Goal: Task Accomplishment & Management: Use online tool/utility

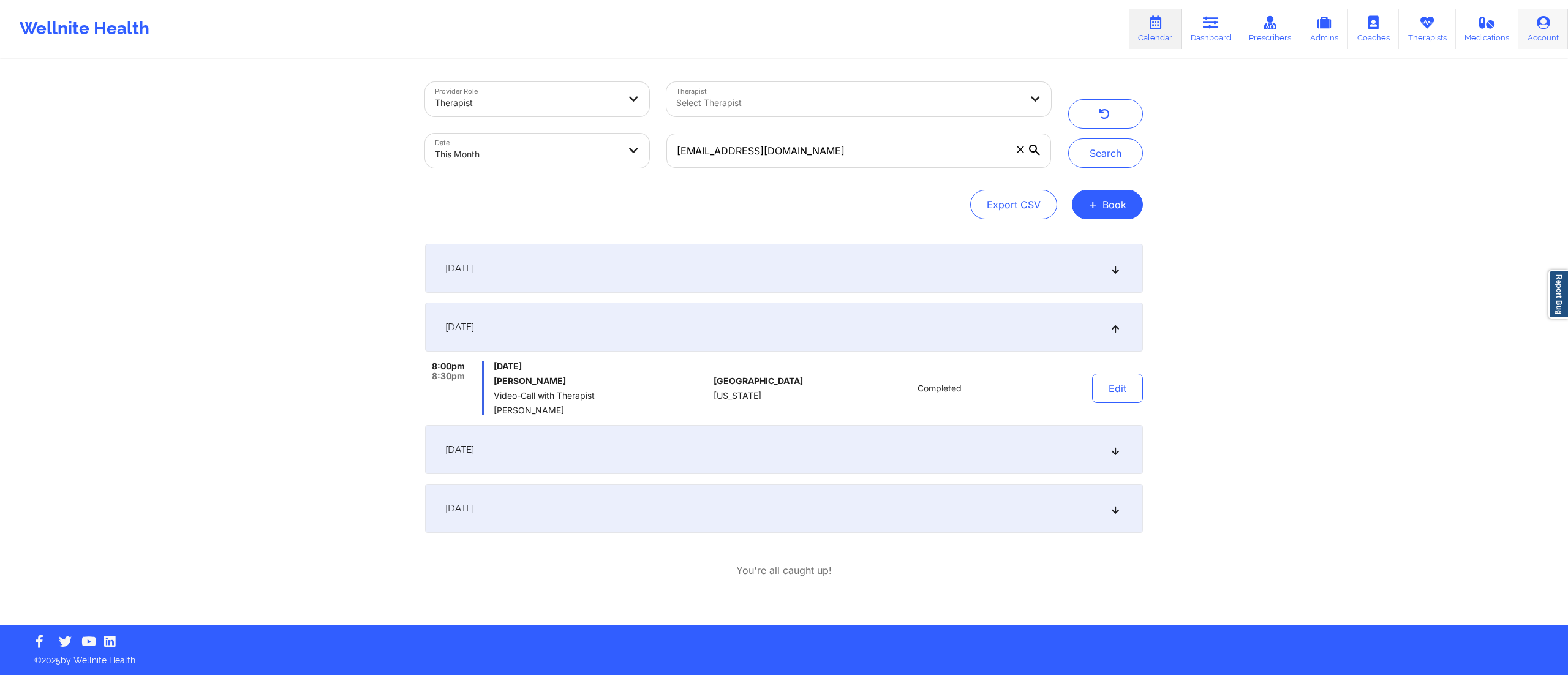
click at [1535, 31] on link "Account" at bounding box center [1544, 28] width 50 height 40
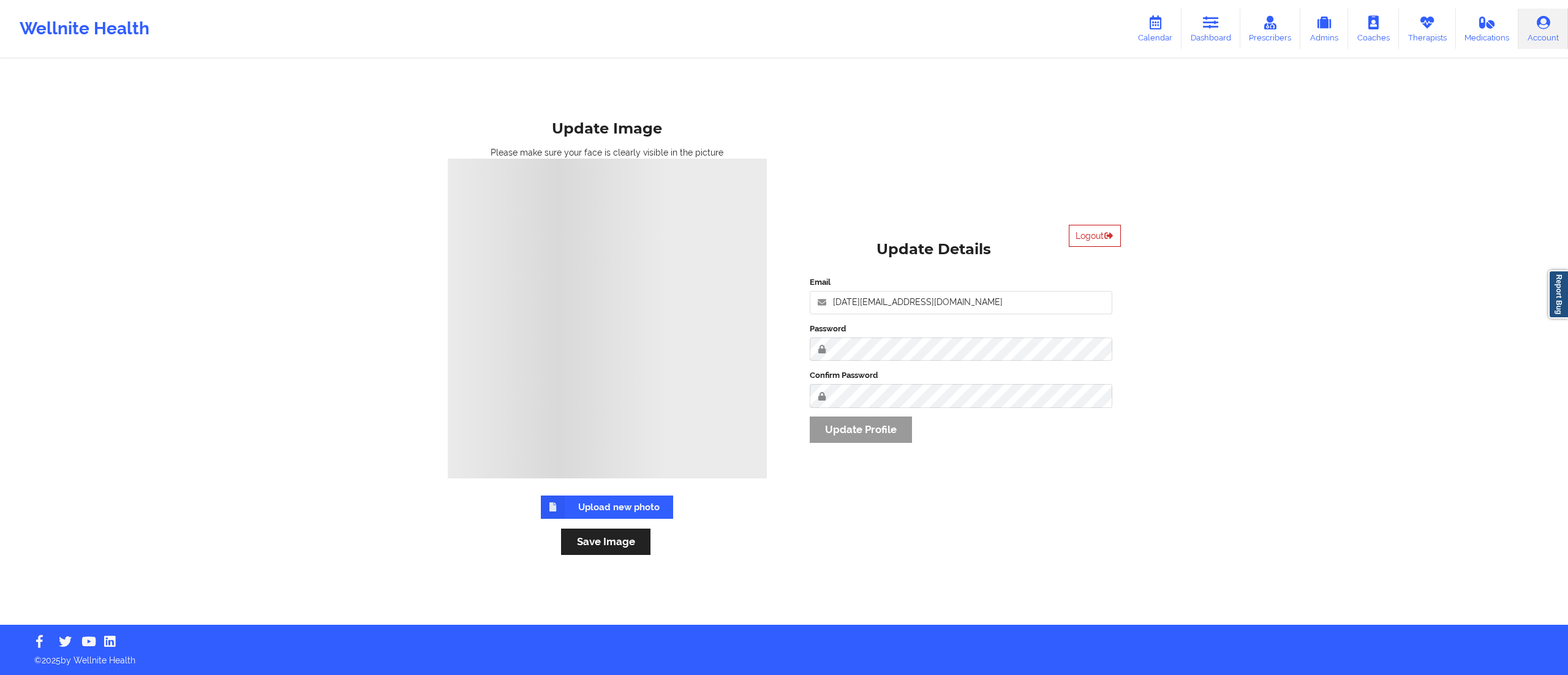
click at [1083, 235] on button "Logout" at bounding box center [1094, 235] width 52 height 22
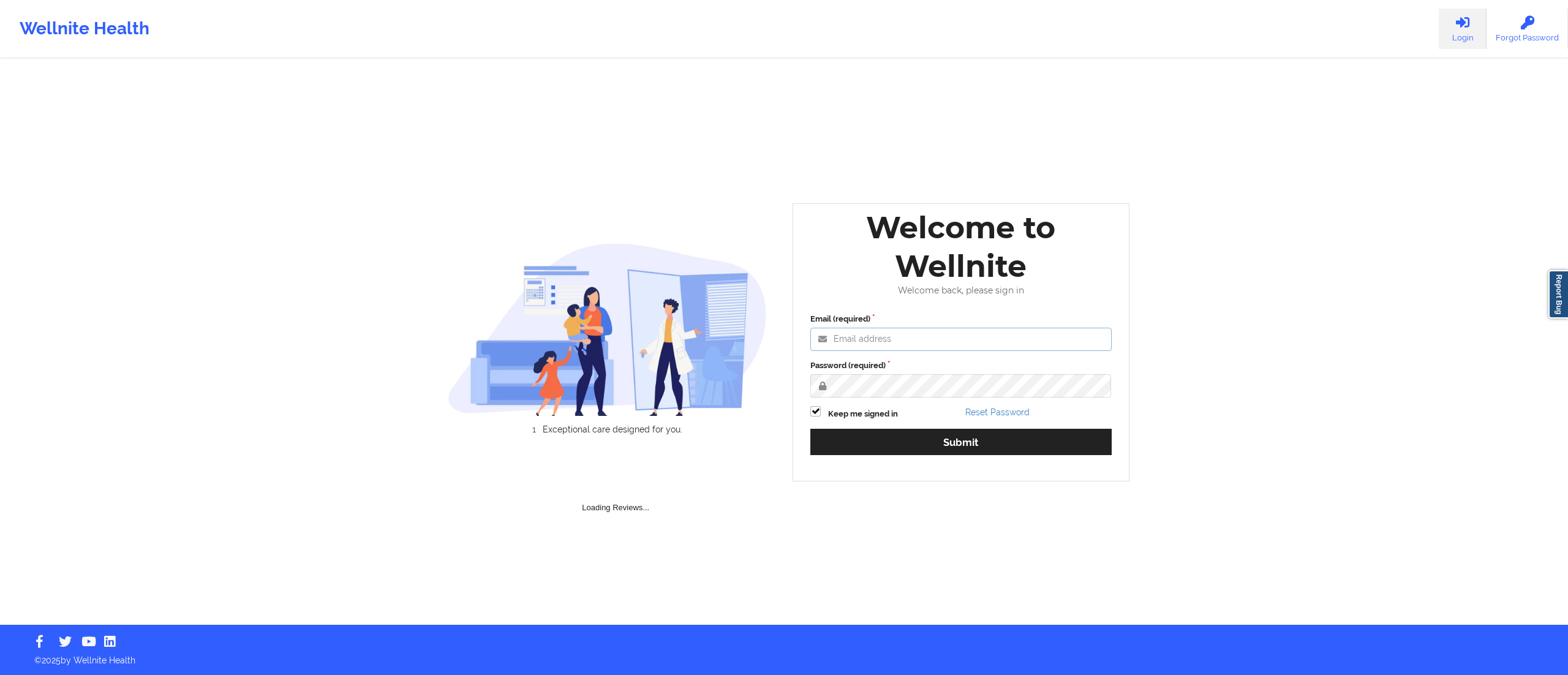
type input "[DATE][EMAIL_ADDRESS][DOMAIN_NAME]"
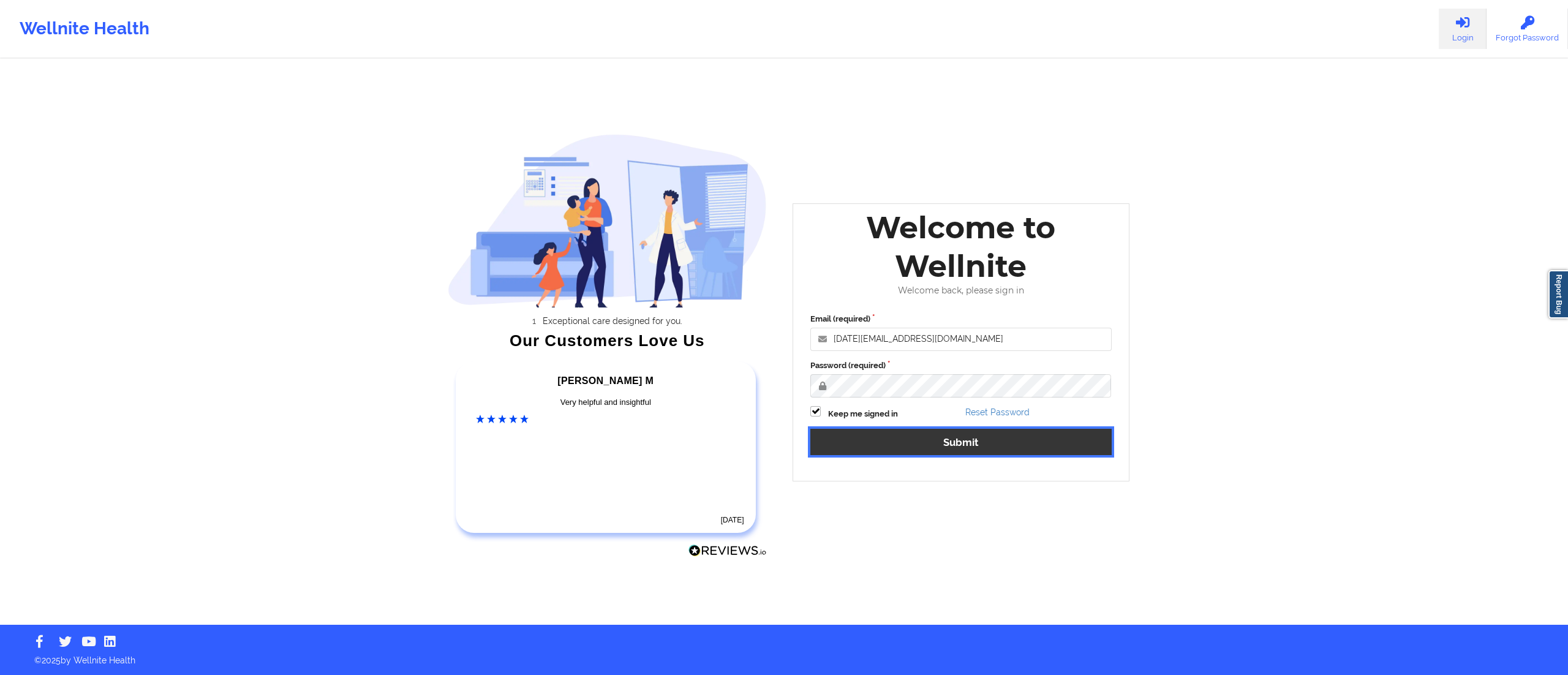
click at [917, 445] on button "Submit" at bounding box center [961, 441] width 301 height 26
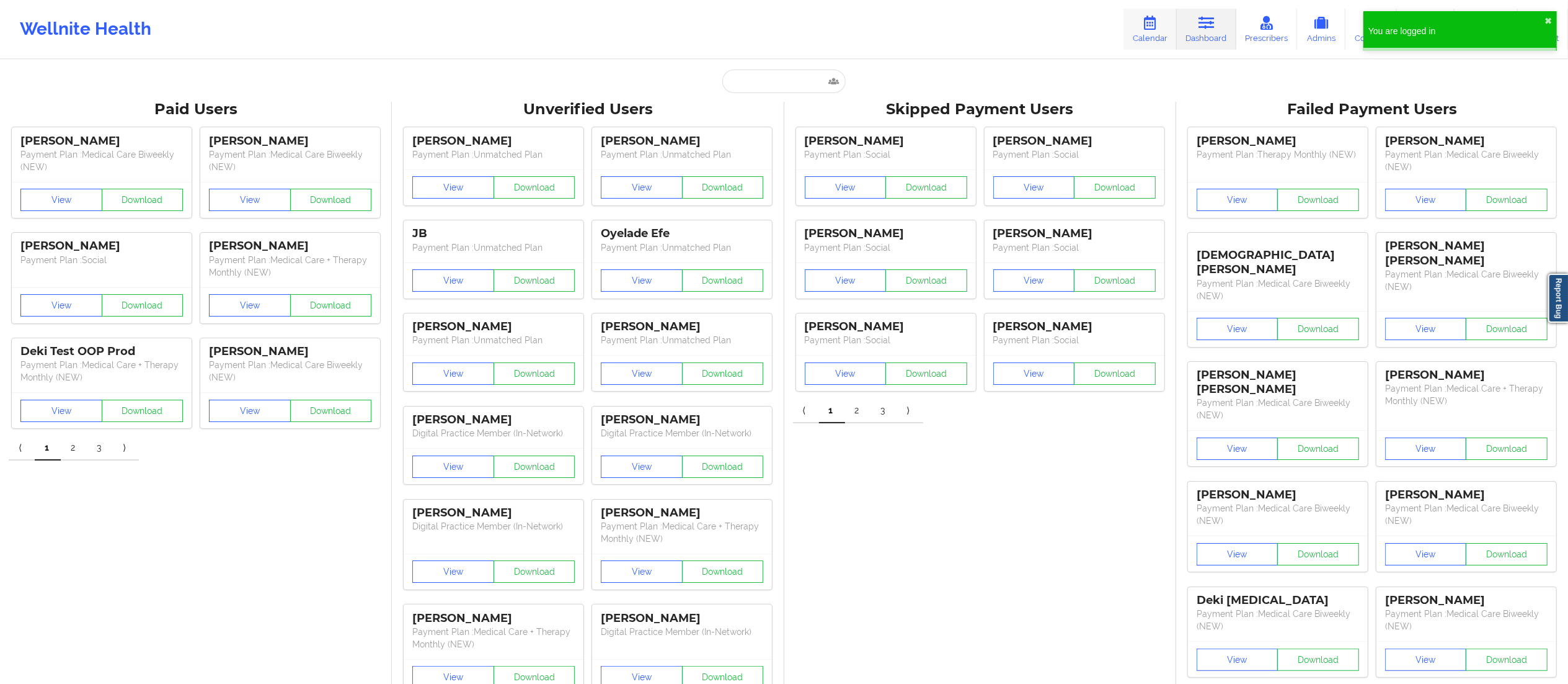
click at [1152, 28] on icon at bounding box center [1150, 23] width 16 height 14
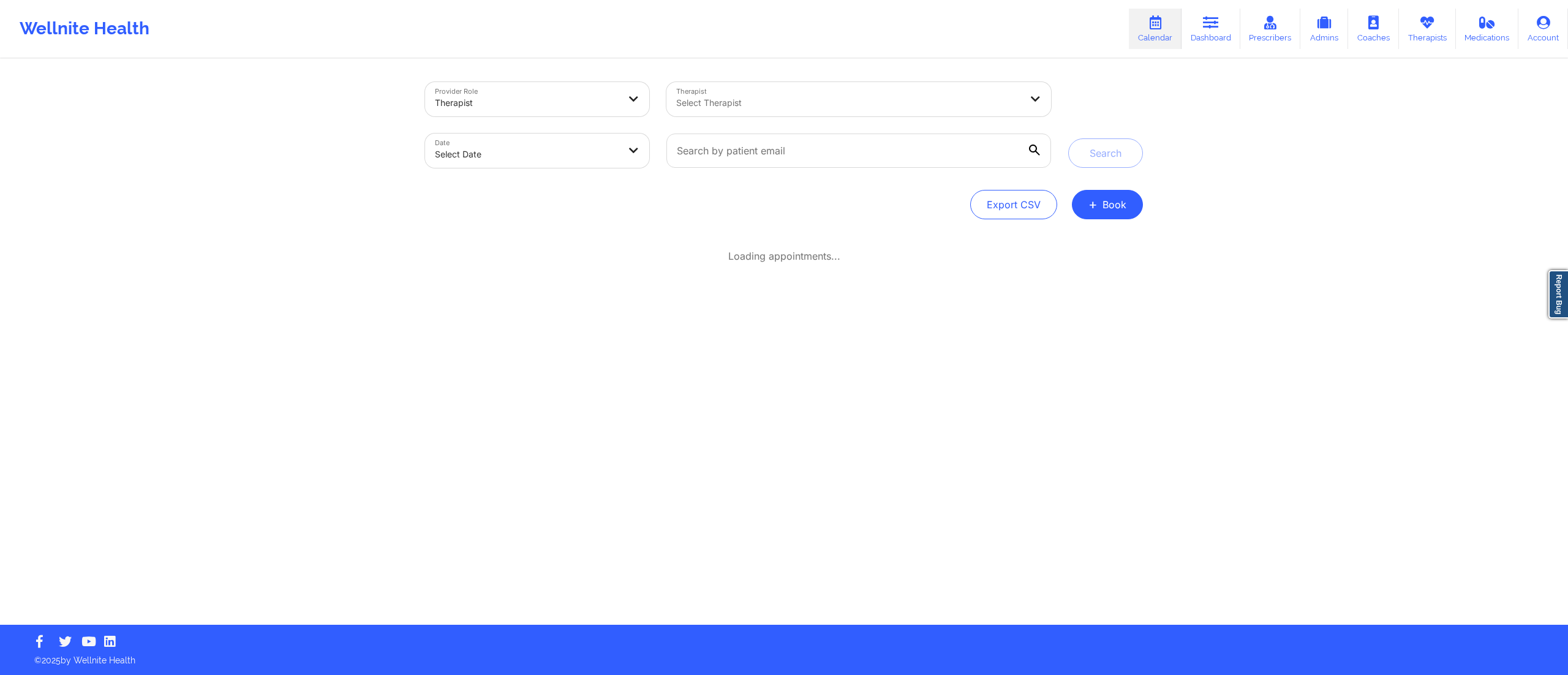
click at [579, 148] on body "You are logged in ✖︎ Wellnite Health Calendar Dashboard Prescribers Admins Coac…" at bounding box center [784, 337] width 1568 height 675
select select "2025-8"
select select "2025-9"
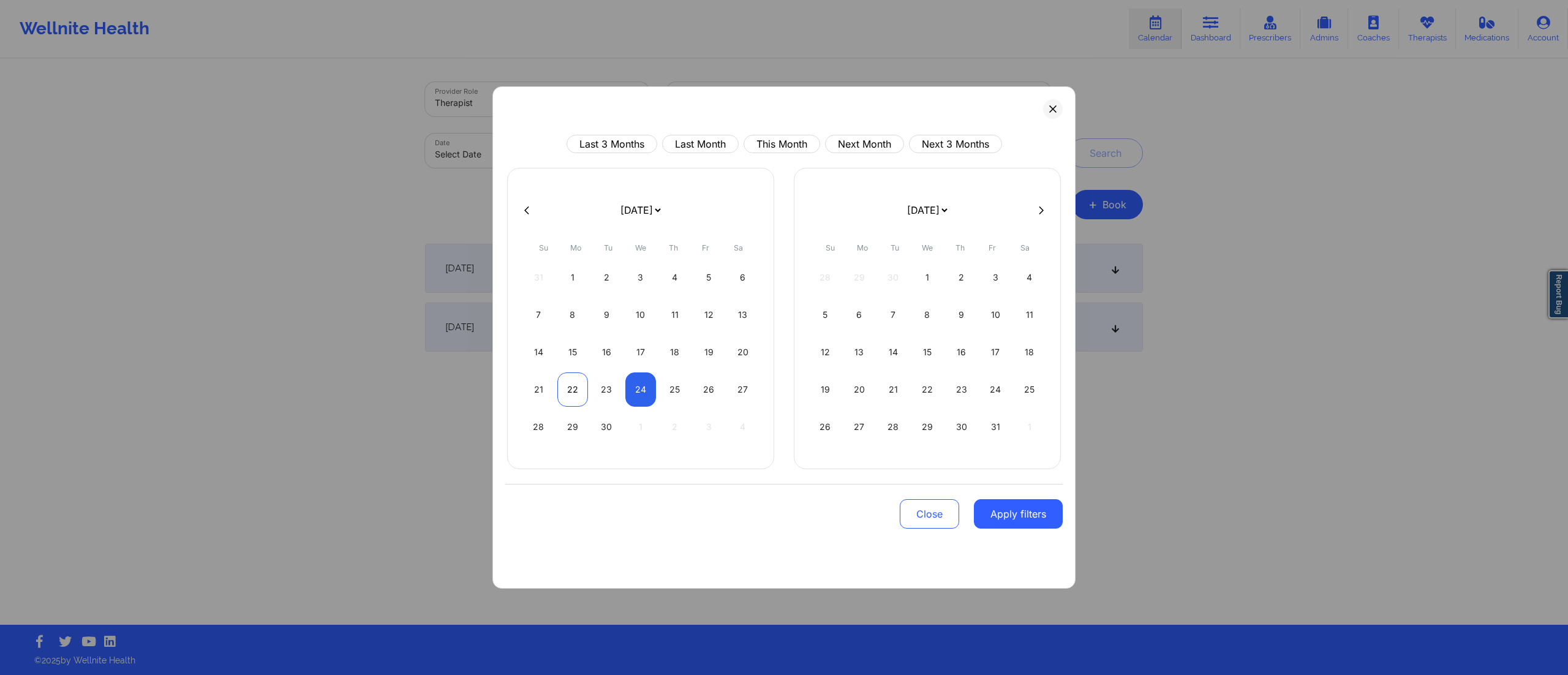
click at [574, 395] on div "22" at bounding box center [573, 389] width 31 height 34
select select "2025-8"
select select "2025-9"
drag, startPoint x: 610, startPoint y: 426, endPoint x: 625, endPoint y: 430, distance: 15.5
click at [610, 428] on div "30" at bounding box center [607, 426] width 31 height 34
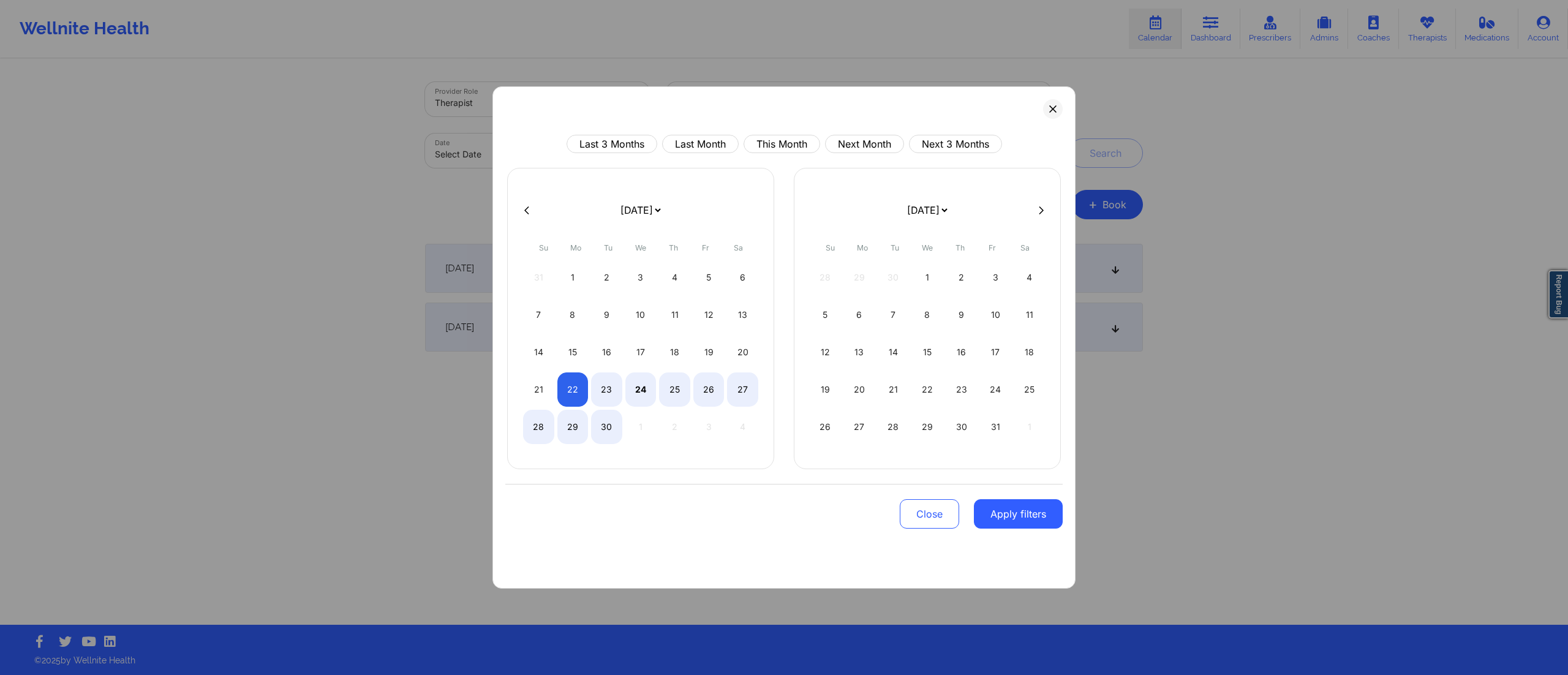
select select "2025-8"
select select "2025-9"
click at [933, 517] on button "Close" at bounding box center [930, 513] width 60 height 29
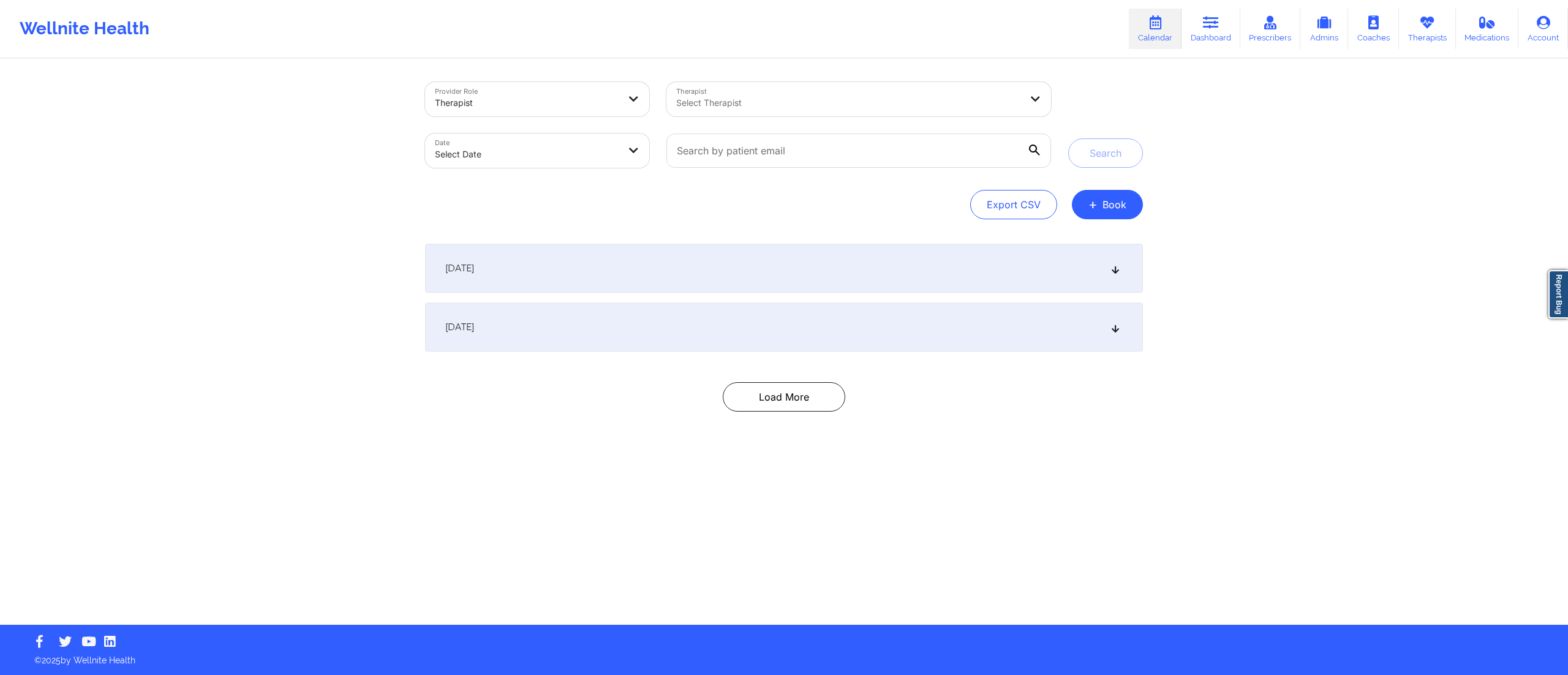
click at [658, 268] on div "[DATE]" at bounding box center [784, 268] width 718 height 49
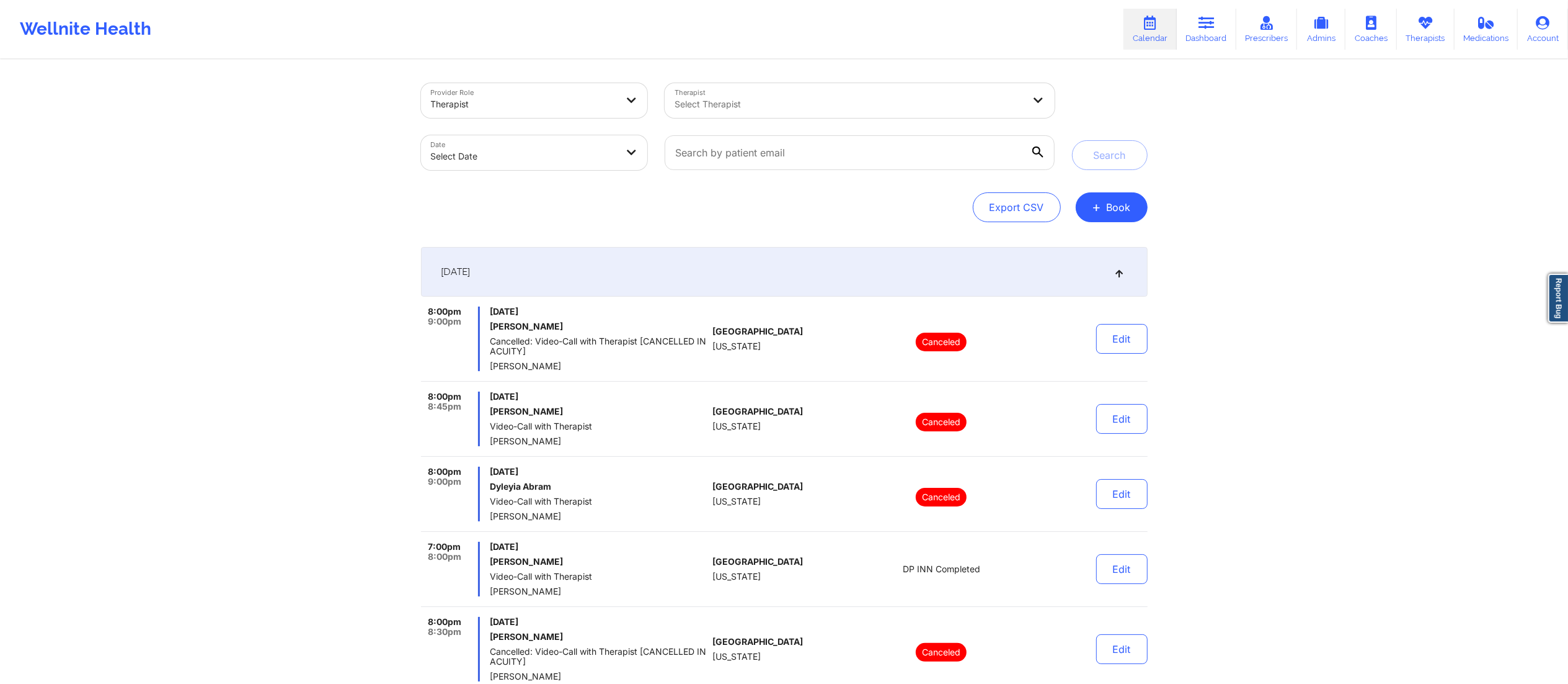
select select "2025-8"
select select "2025-9"
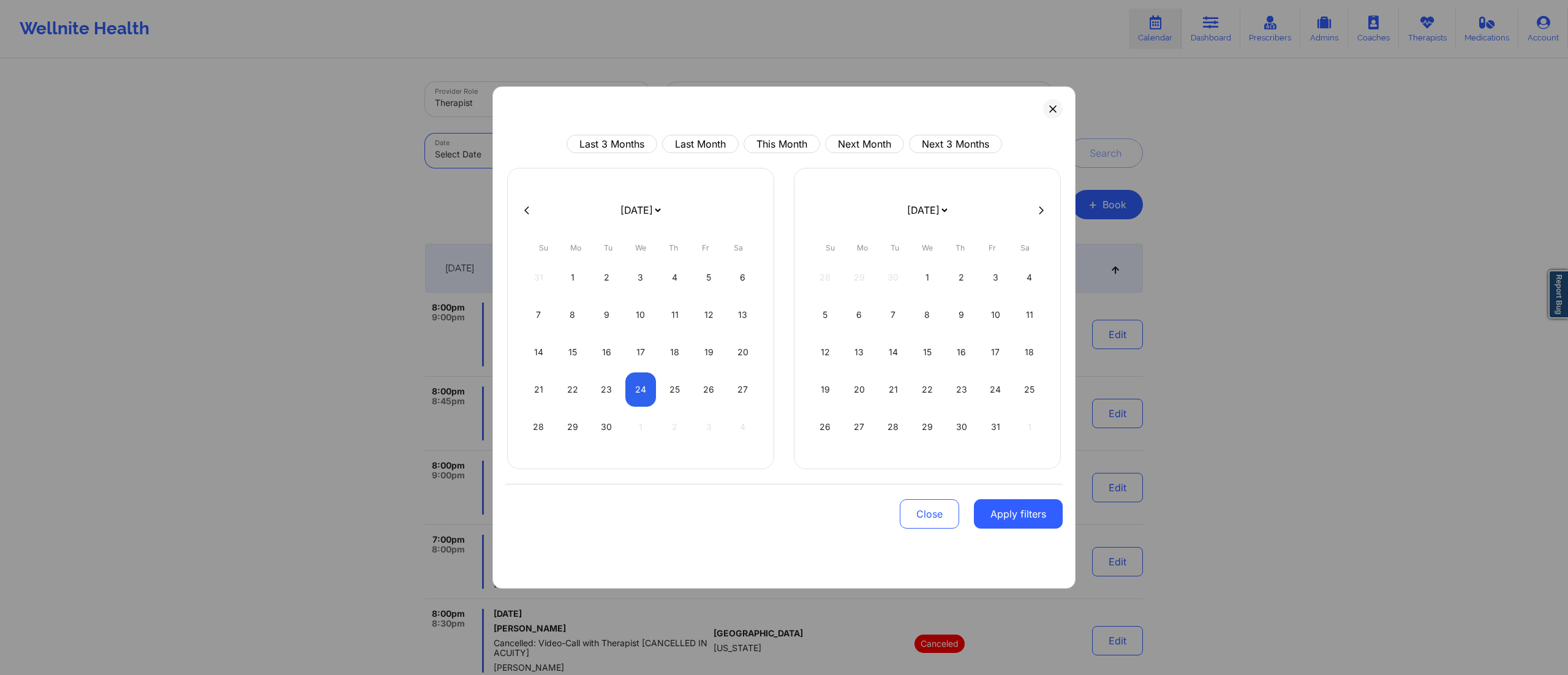
click at [518, 148] on body "Wellnite Health Calendar Dashboard Prescribers Admins Coaches Therapists Medica…" at bounding box center [784, 337] width 1568 height 675
click at [775, 139] on button "This Month" at bounding box center [781, 144] width 76 height 18
select select "2025-8"
select select "2025-9"
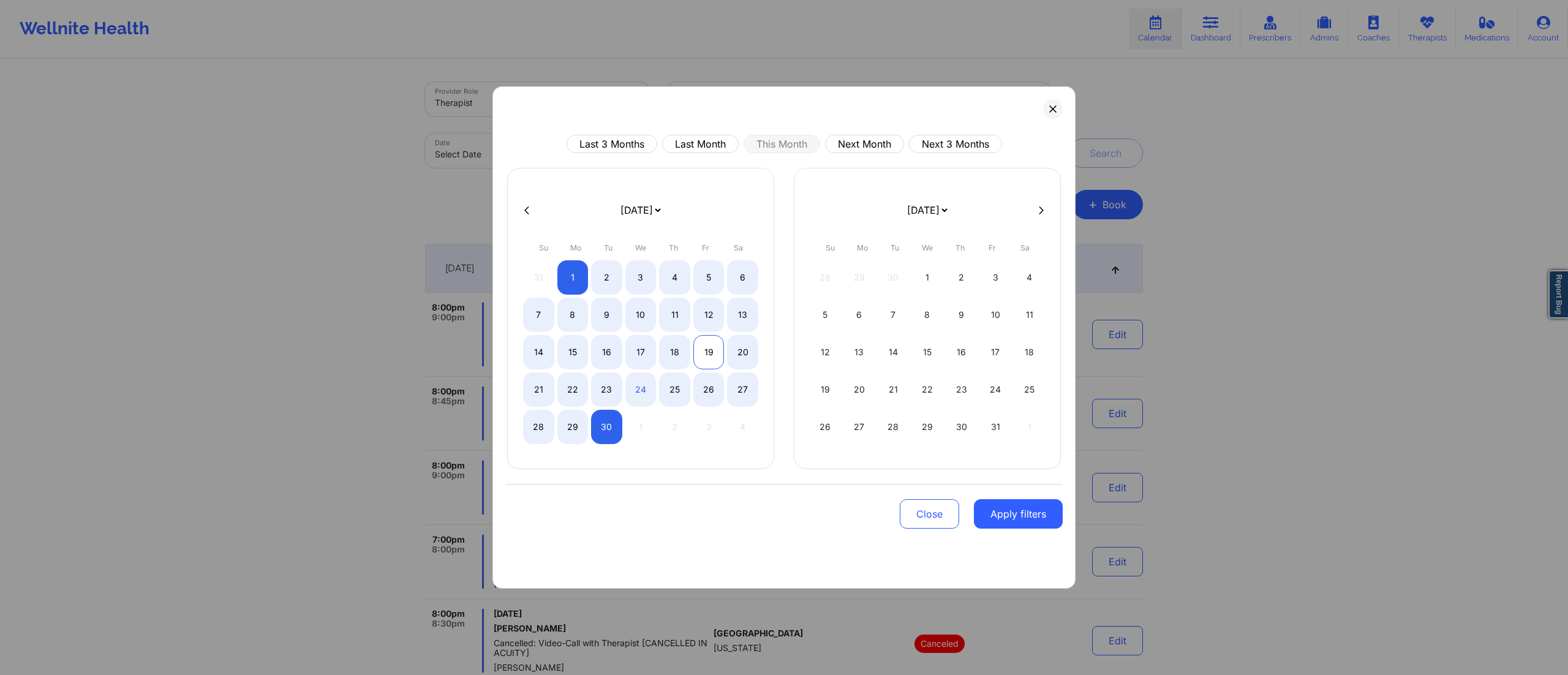
click at [701, 359] on div "19" at bounding box center [709, 351] width 31 height 34
select select "2025-8"
select select "2025-9"
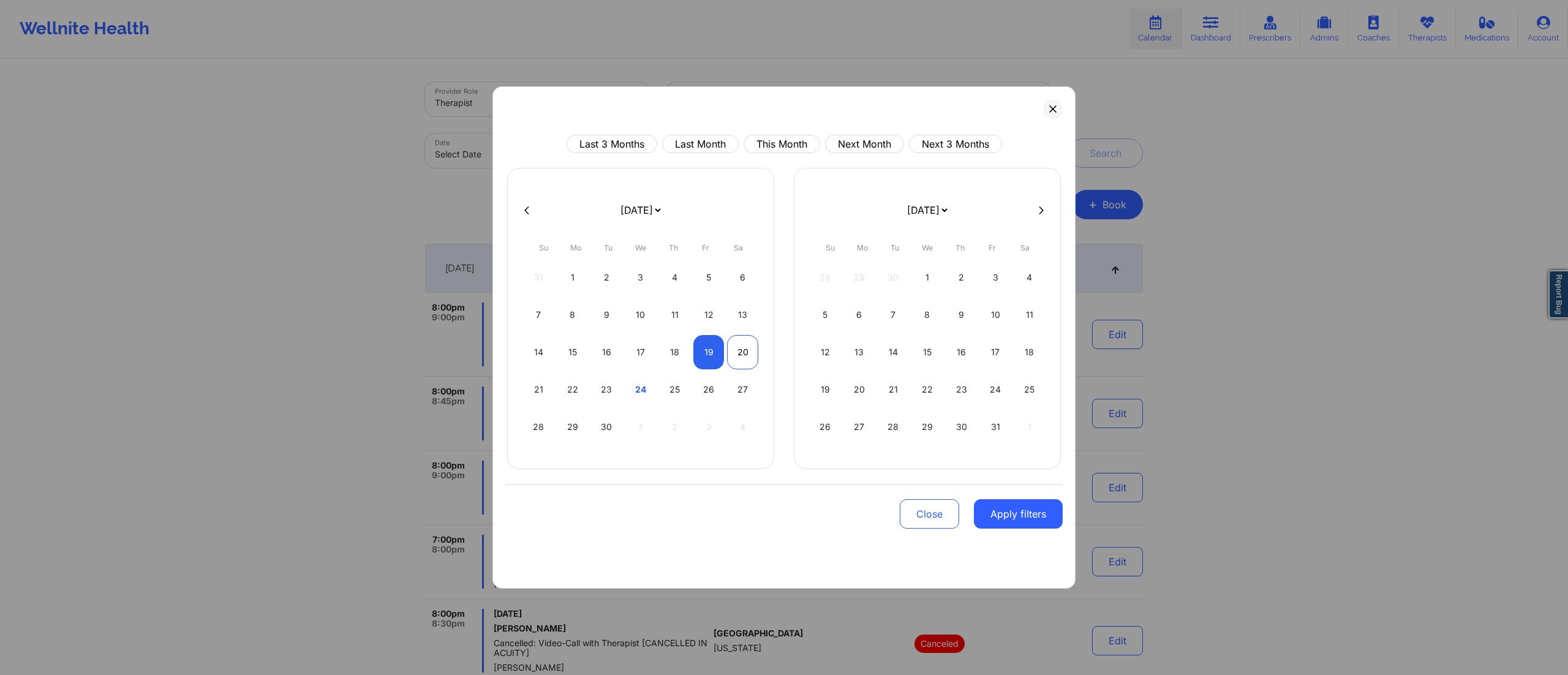
select select "2025-8"
select select "2025-9"
select select "2025-8"
select select "2025-9"
select select "2025-8"
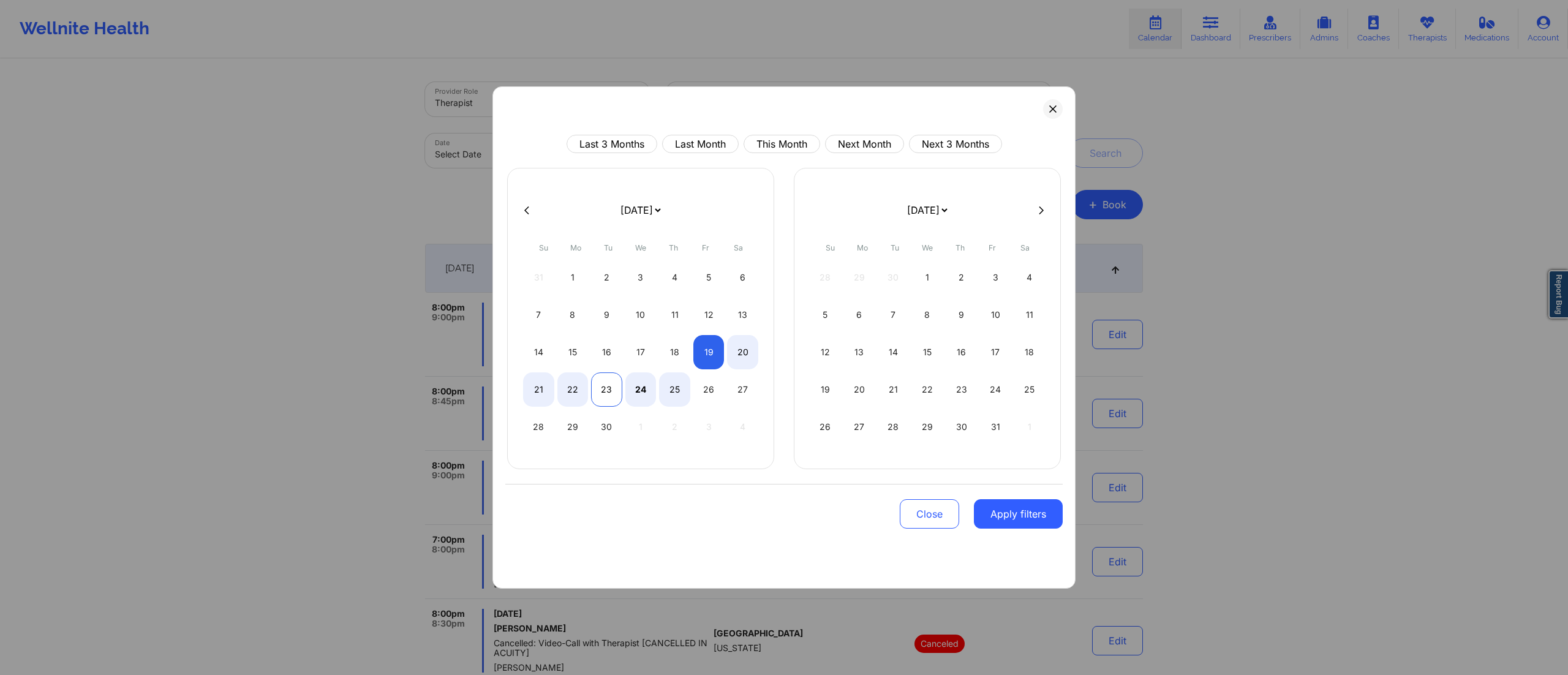
select select "2025-9"
select select "2025-8"
select select "2025-9"
select select "2025-8"
select select "2025-9"
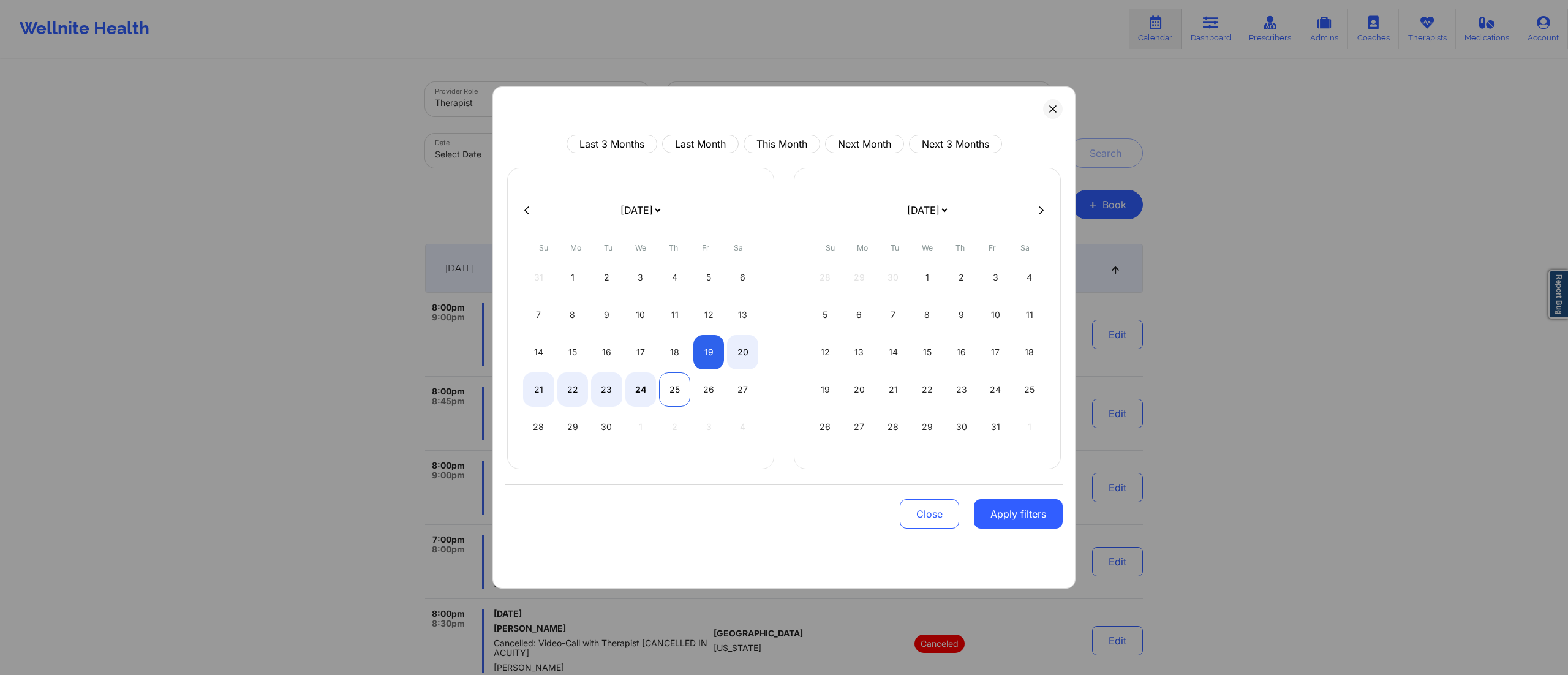
click at [672, 392] on div "25" at bounding box center [674, 389] width 31 height 34
select select "2025-8"
select select "2025-9"
click at [995, 523] on button "Apply filters" at bounding box center [1018, 513] width 88 height 29
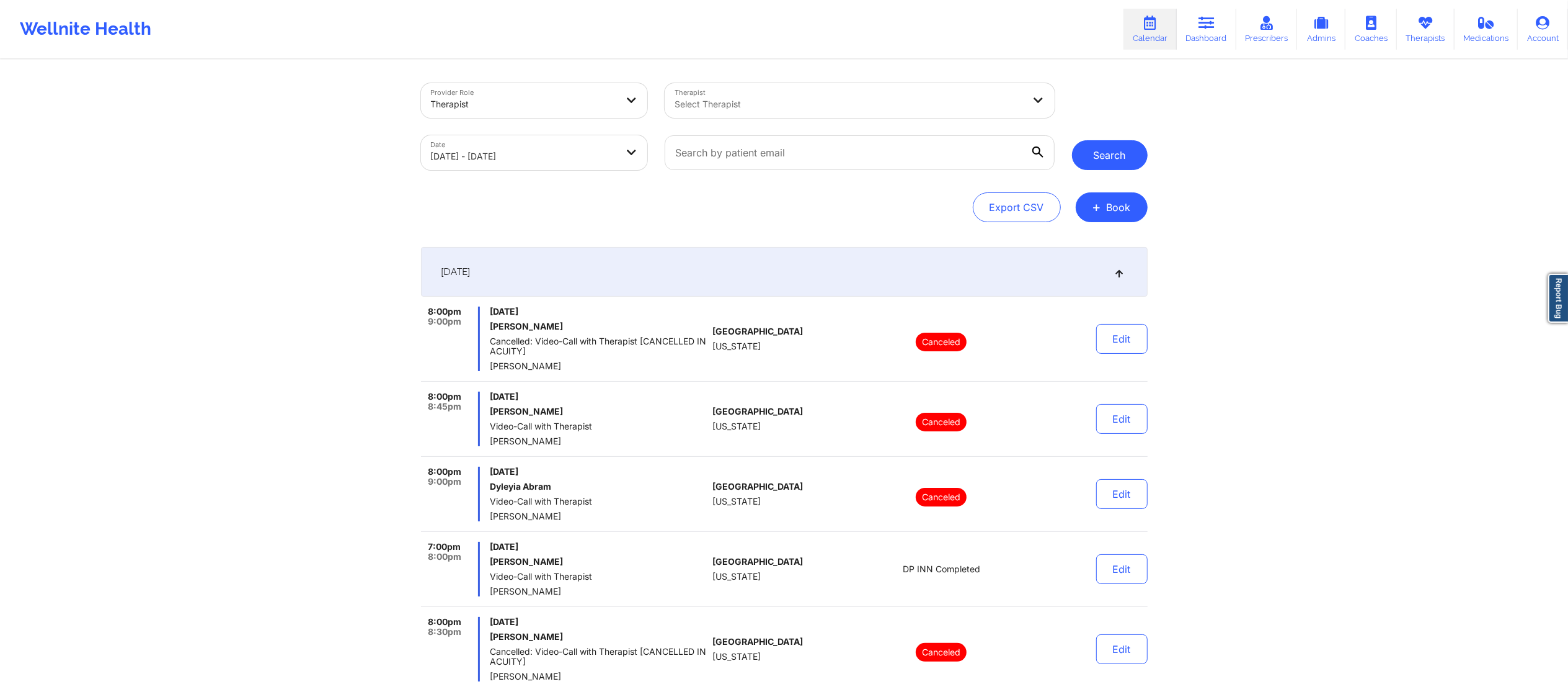
click at [1099, 140] on button "Search" at bounding box center [1109, 155] width 76 height 30
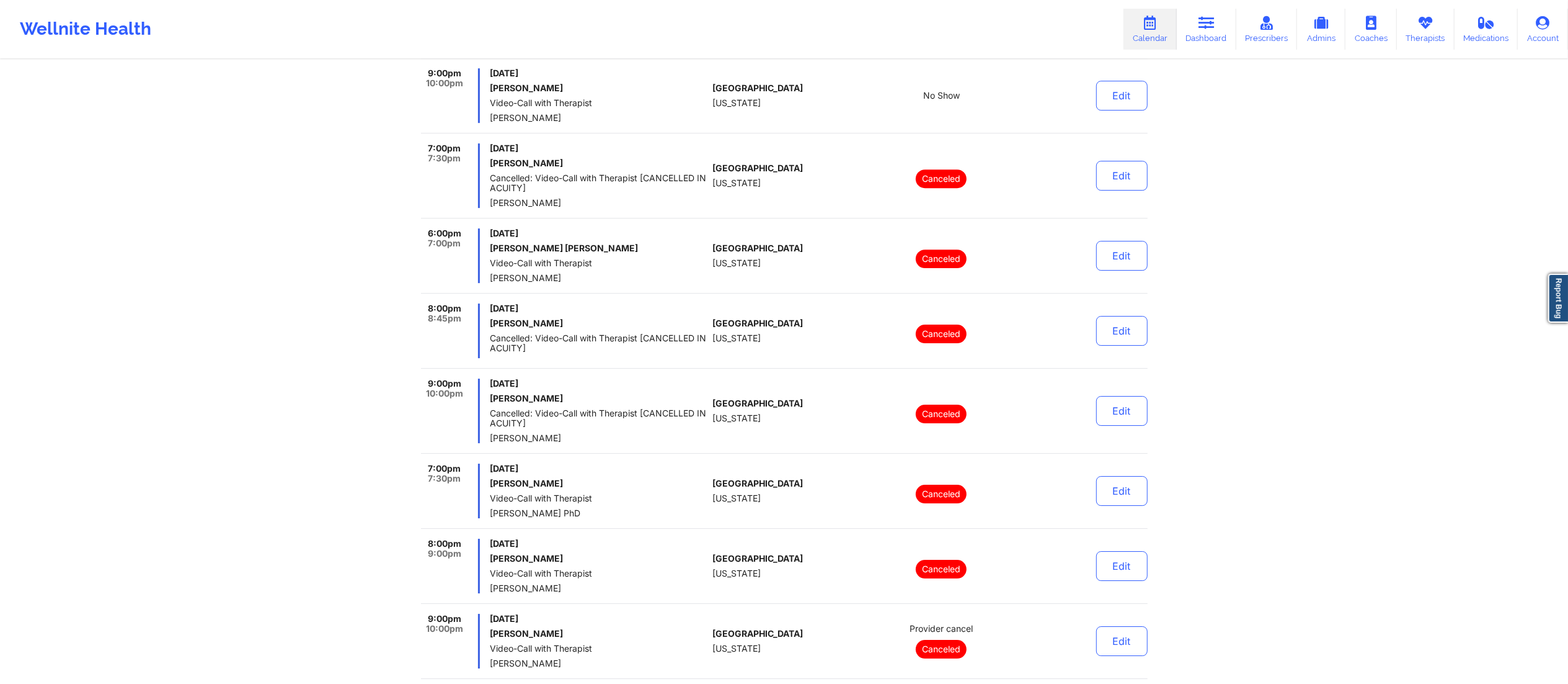
scroll to position [4794, 0]
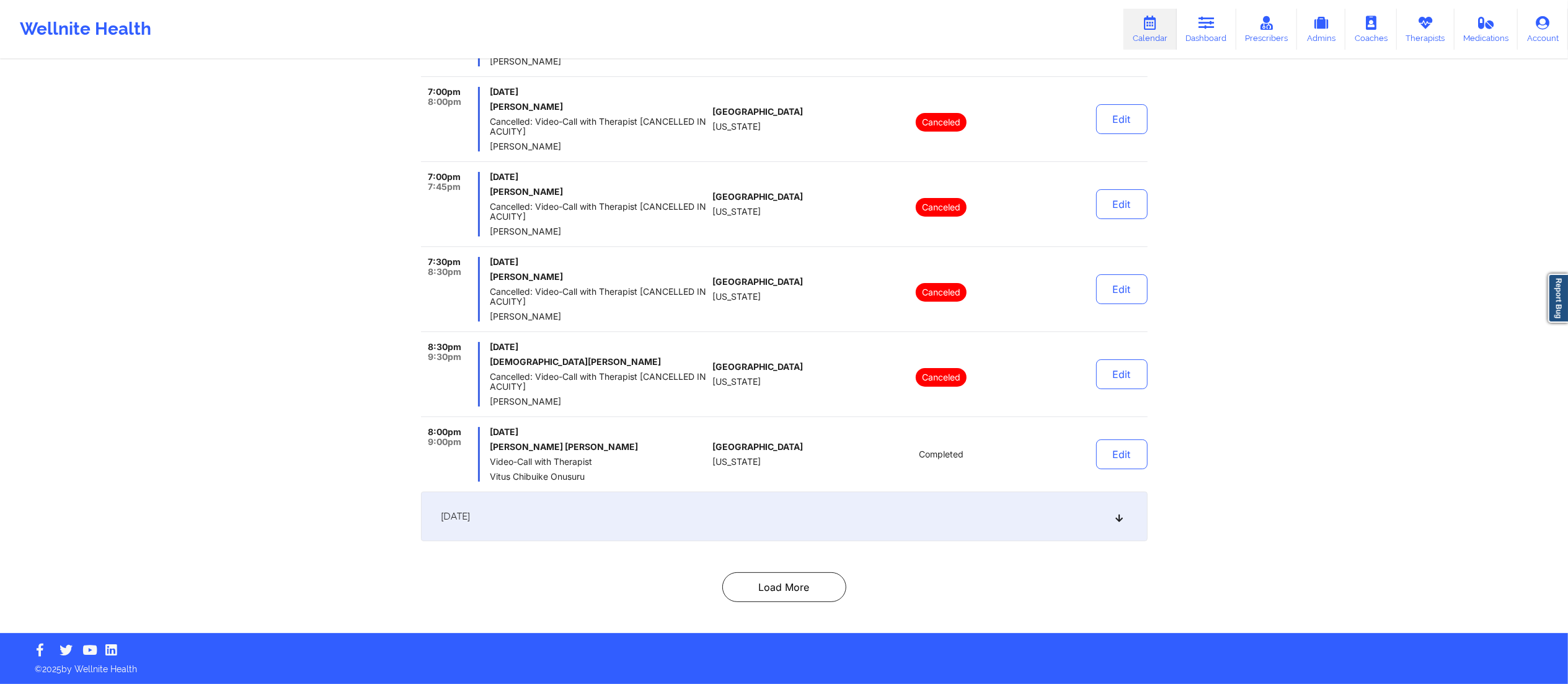
click at [774, 534] on div "[DATE]" at bounding box center [784, 515] width 727 height 50
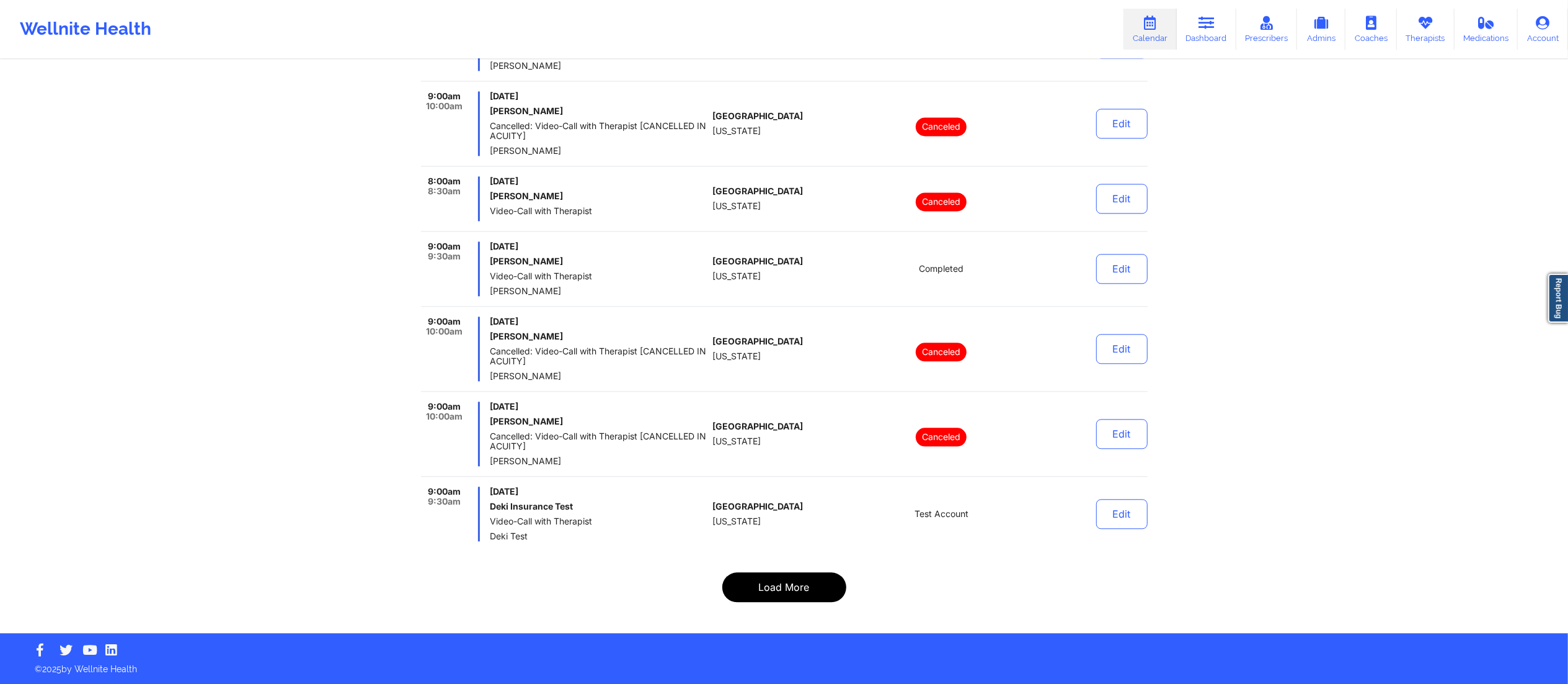
click at [775, 586] on button "Load More" at bounding box center [785, 587] width 124 height 30
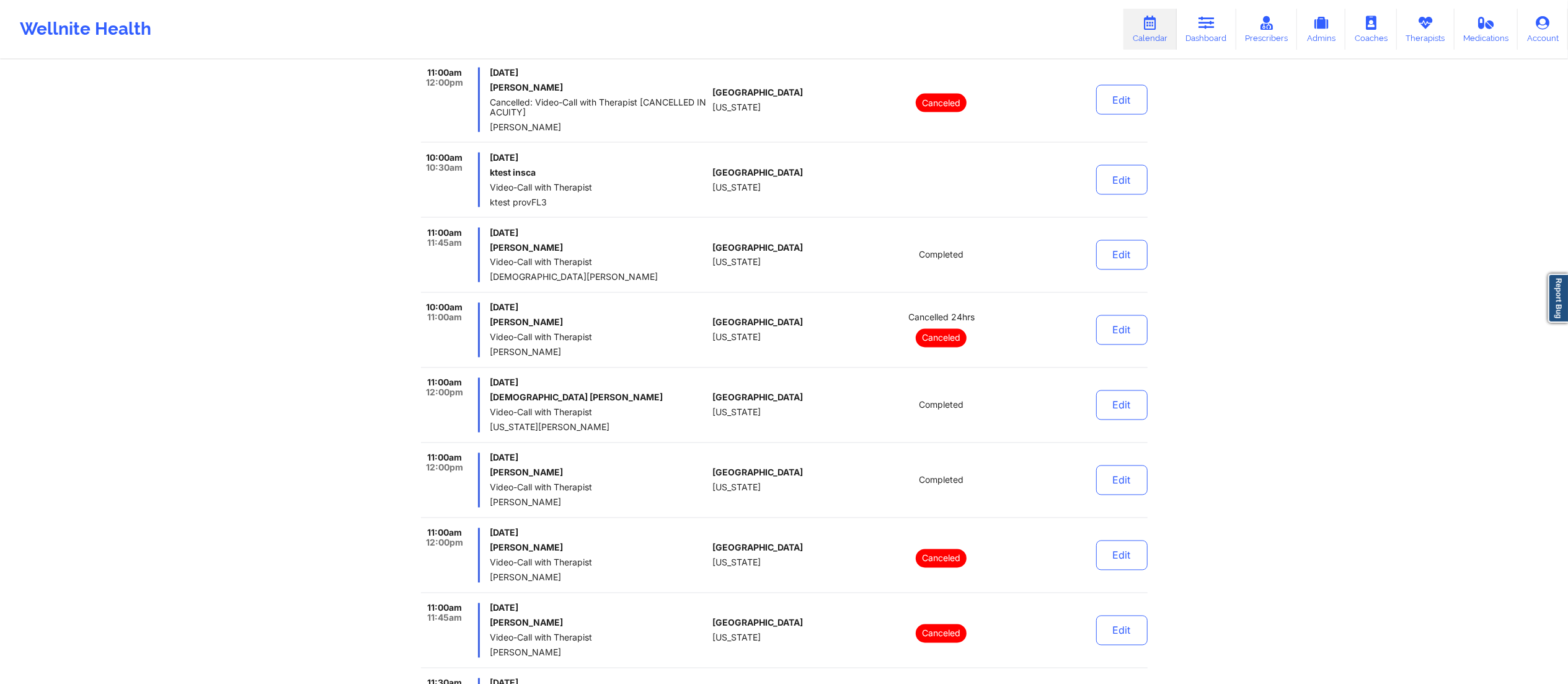
scroll to position [7559, 0]
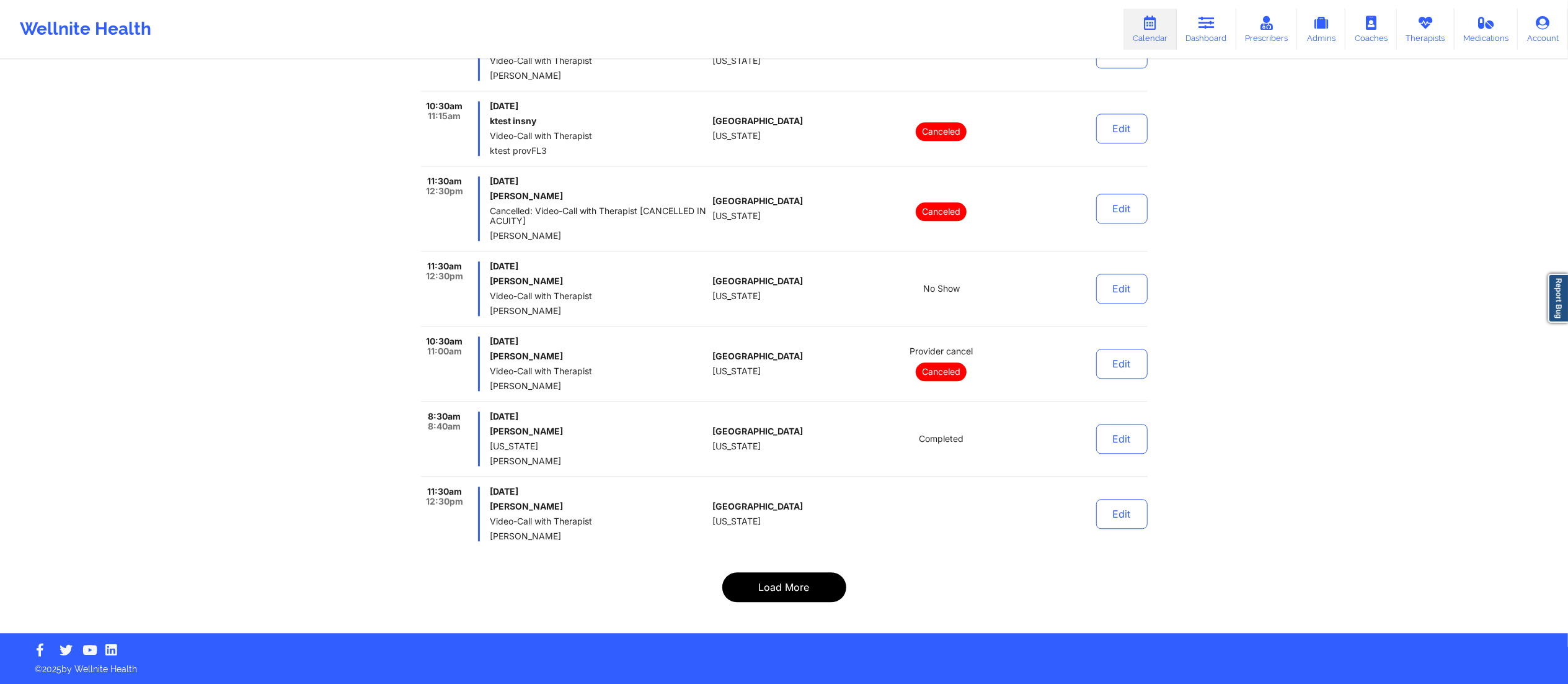
click at [766, 578] on button "Load More" at bounding box center [785, 587] width 124 height 30
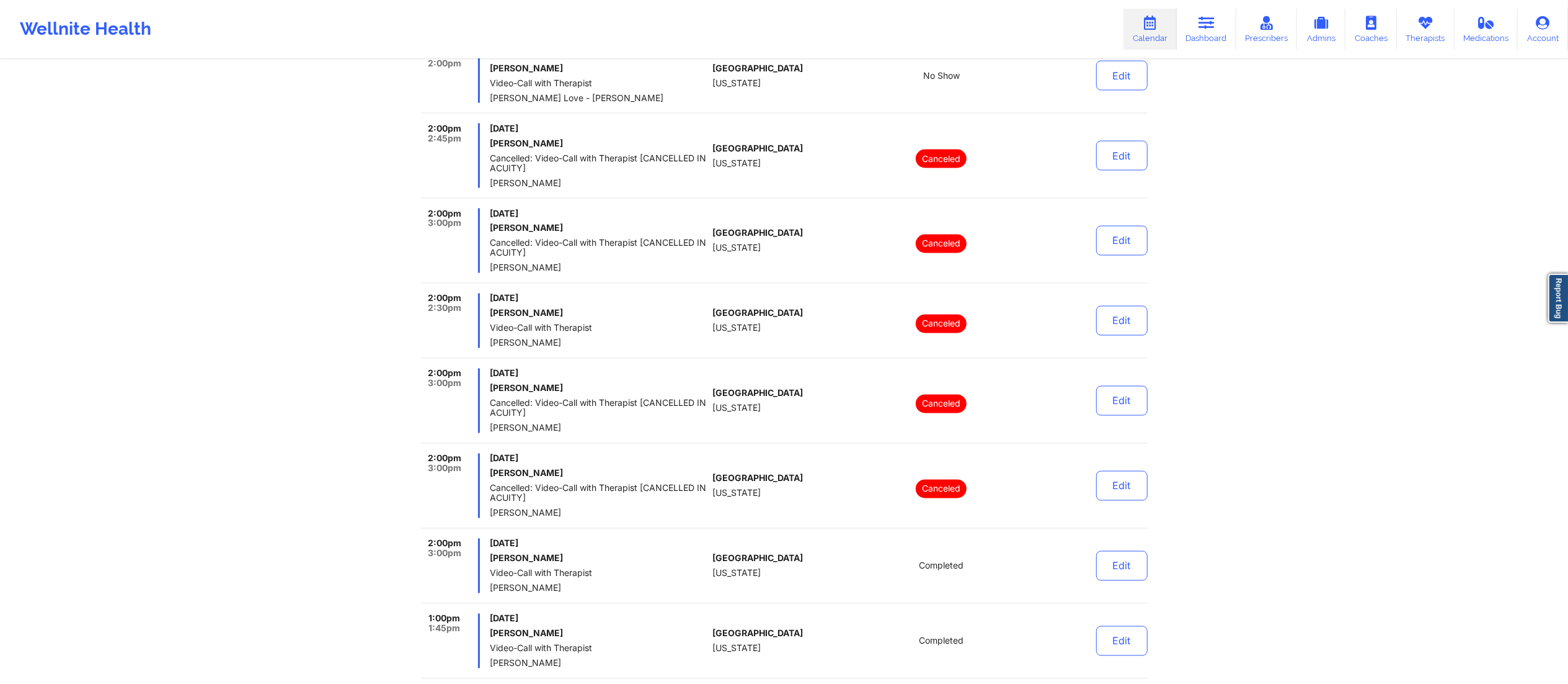
scroll to position [7608, 0]
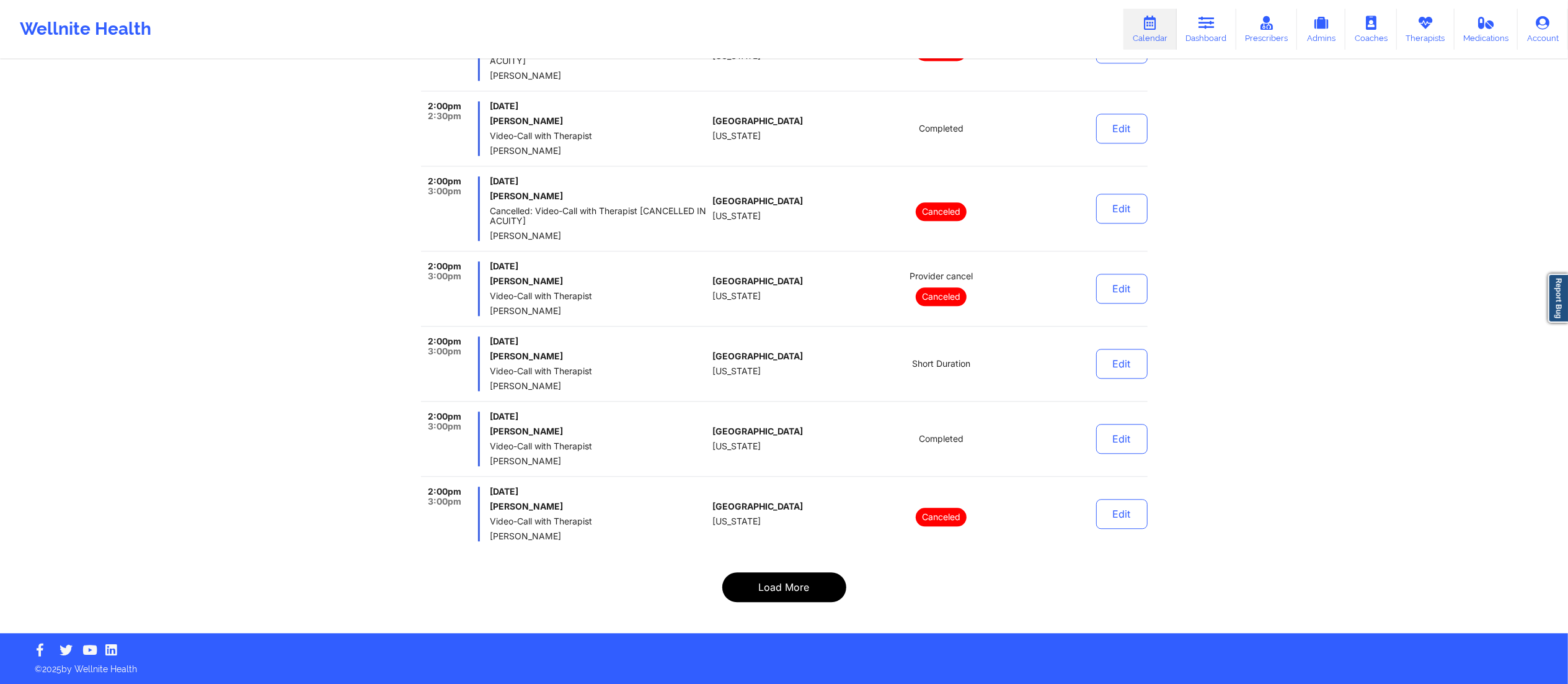
click at [782, 595] on button "Load More" at bounding box center [785, 587] width 124 height 30
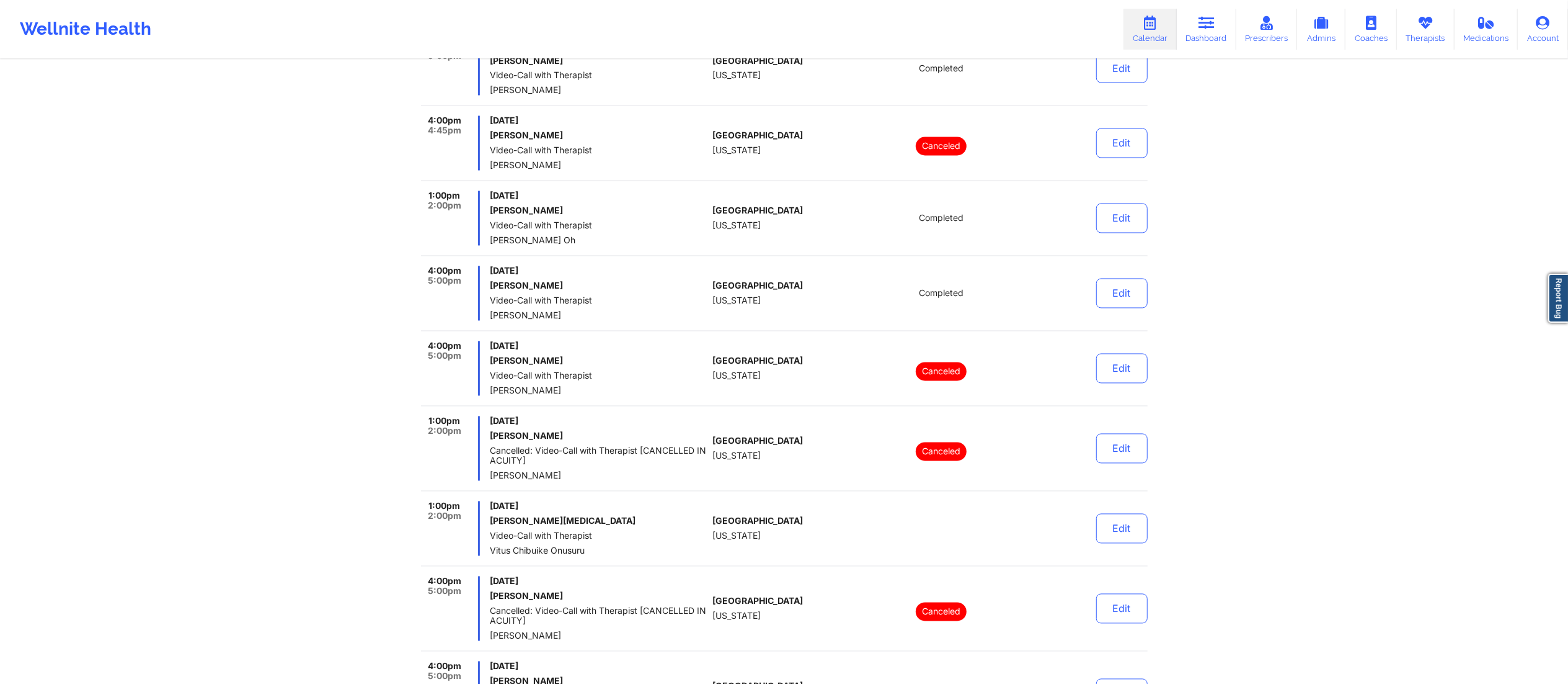
scroll to position [7787, 0]
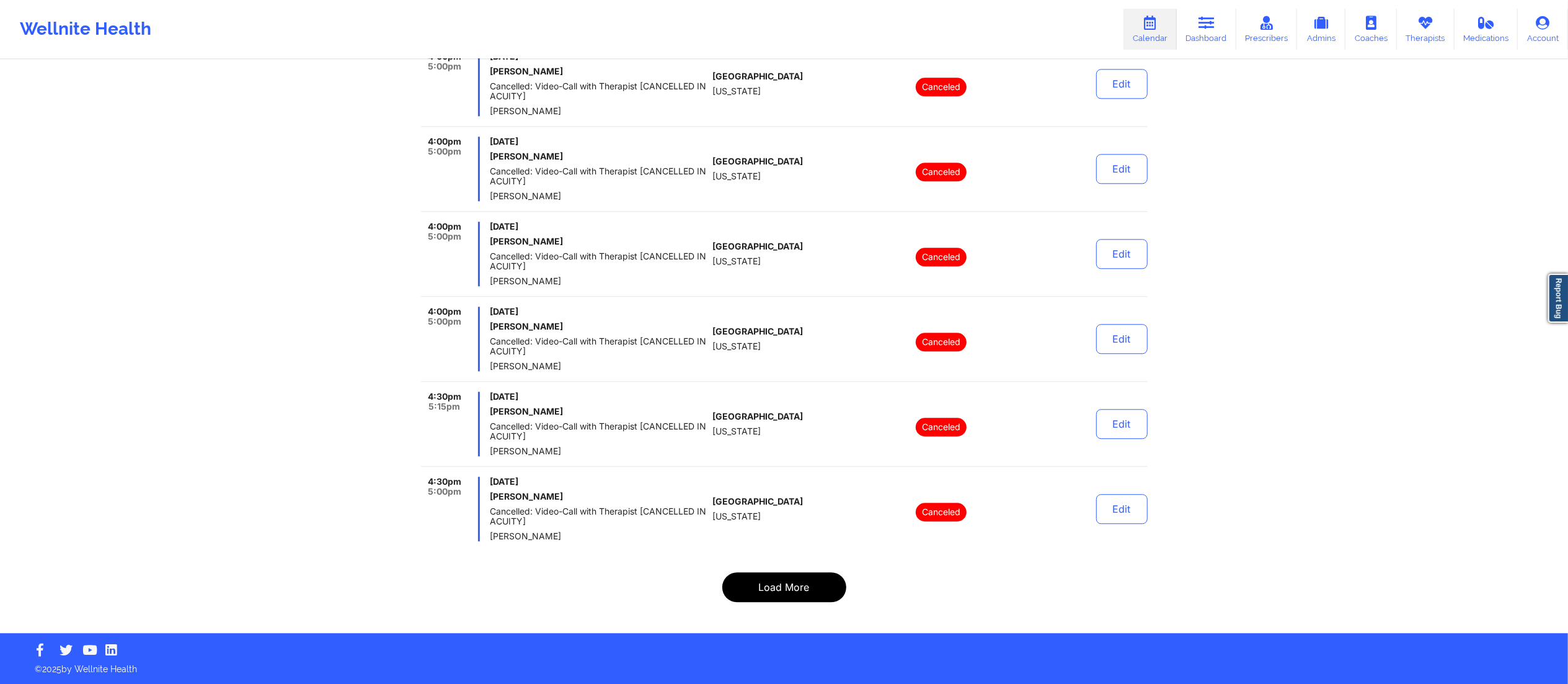
click at [773, 597] on button "Load More" at bounding box center [785, 587] width 124 height 30
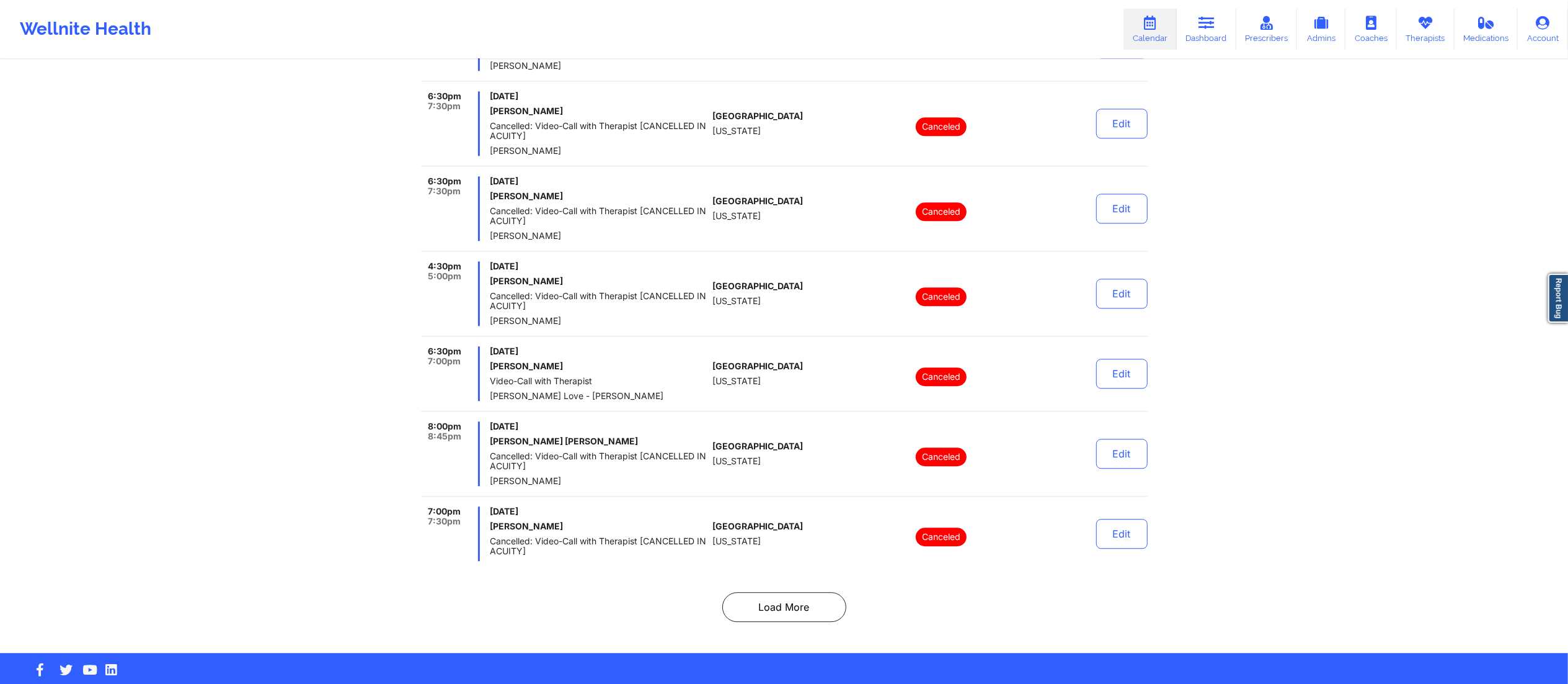
scroll to position [7817, 0]
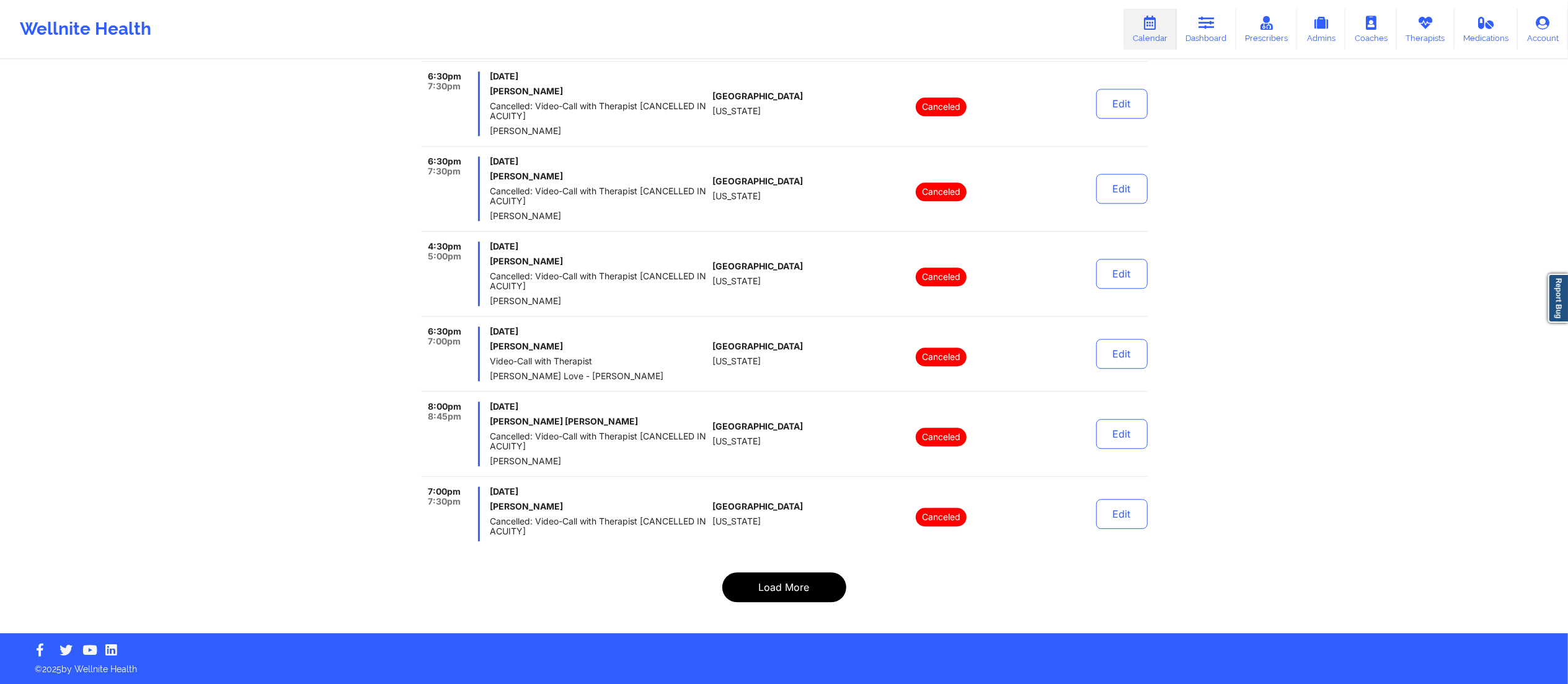
click at [794, 587] on button "Load More" at bounding box center [785, 587] width 124 height 30
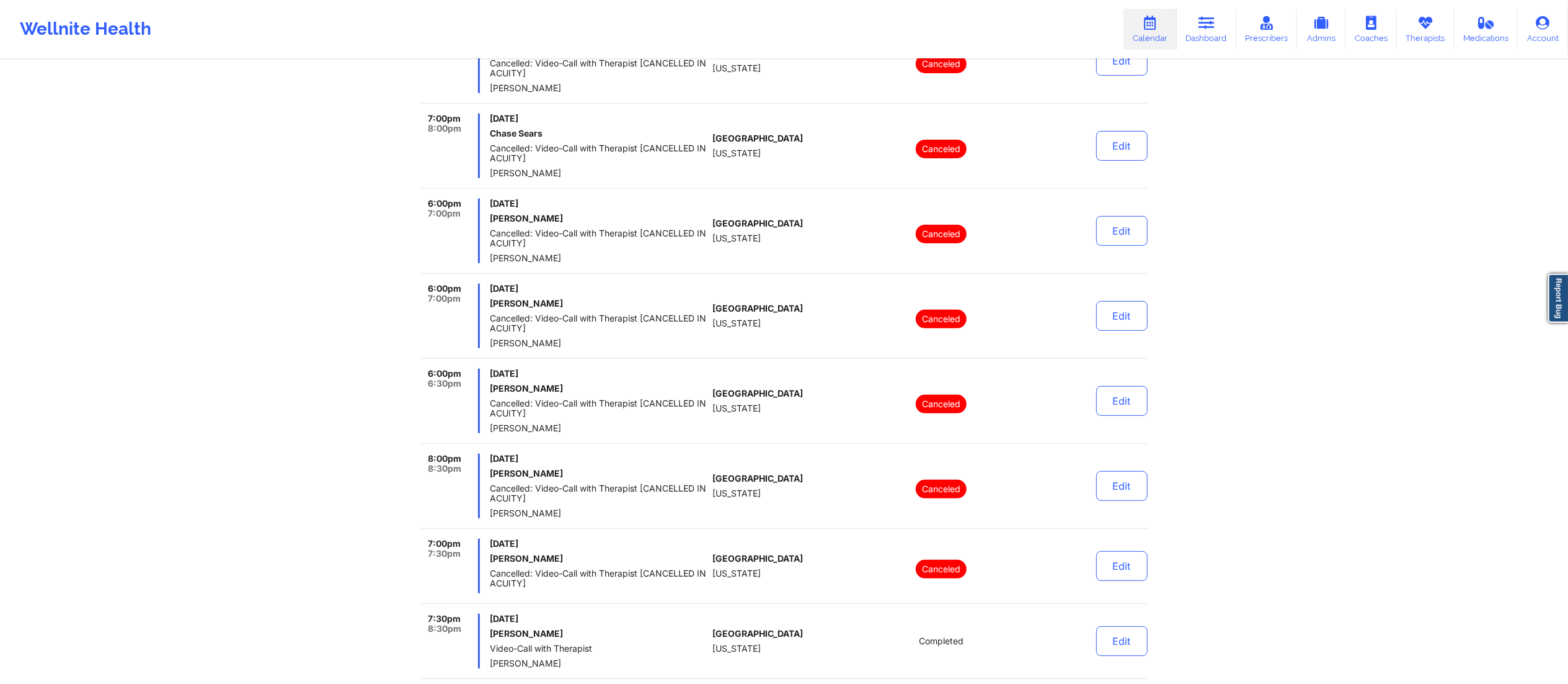
scroll to position [1082, 0]
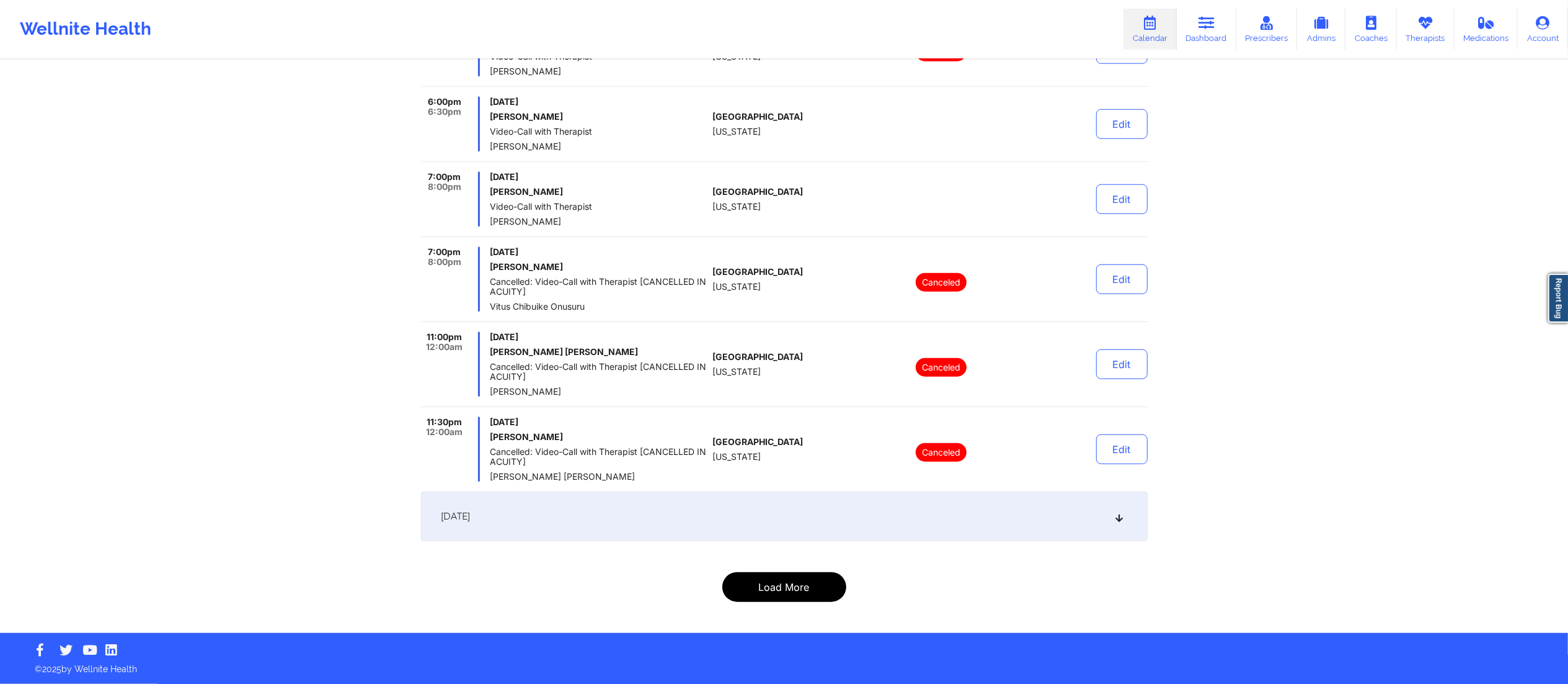
click at [780, 588] on button "Load More" at bounding box center [785, 587] width 124 height 30
click at [774, 586] on button "Load More" at bounding box center [785, 587] width 124 height 30
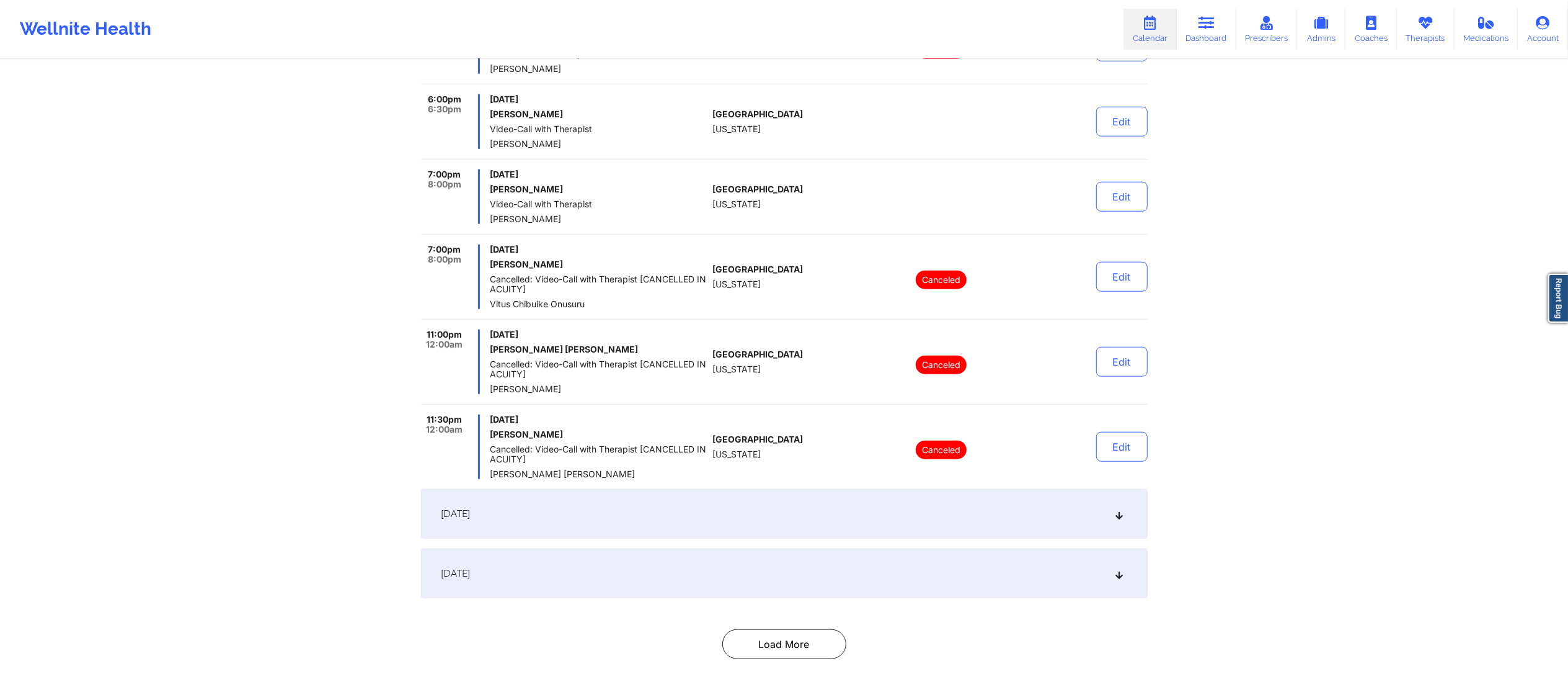
click at [773, 577] on div "[DATE]" at bounding box center [784, 573] width 727 height 50
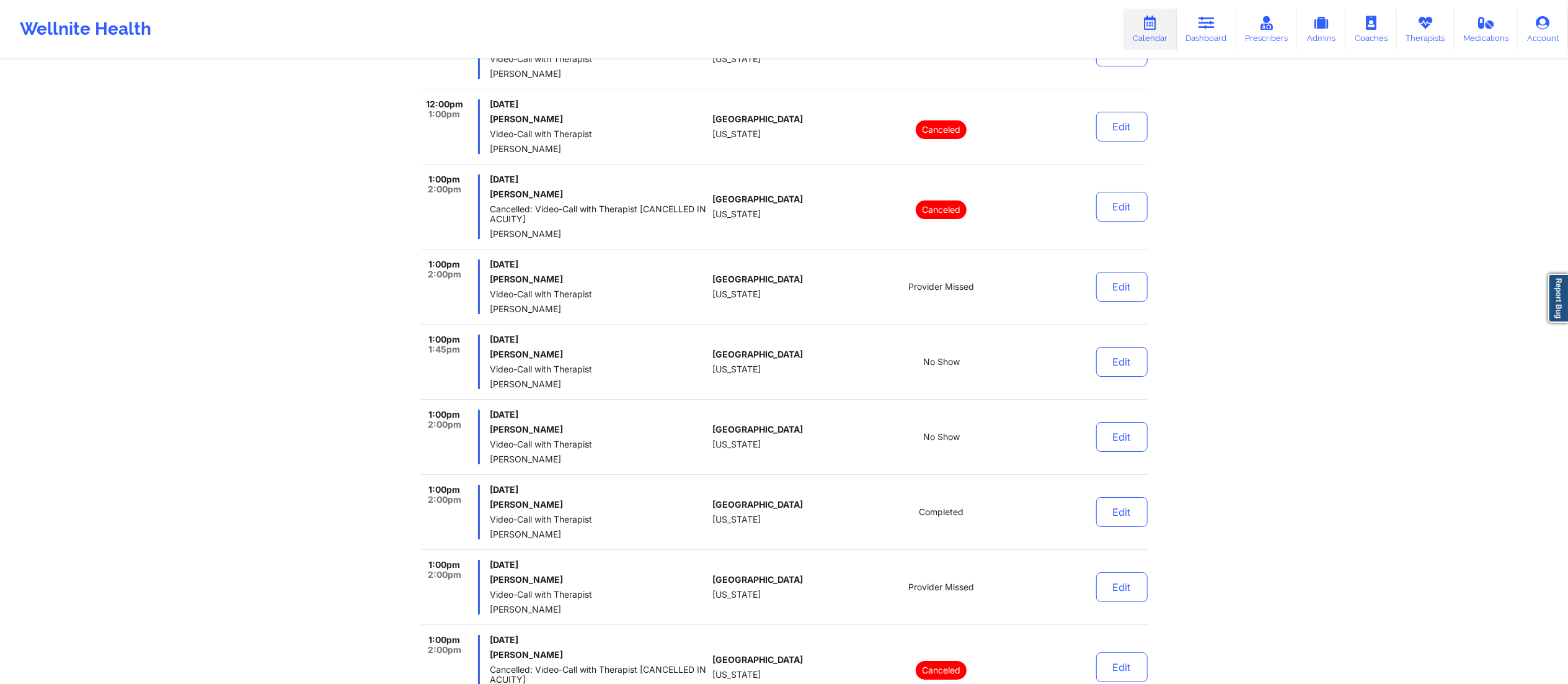
scroll to position [4884, 0]
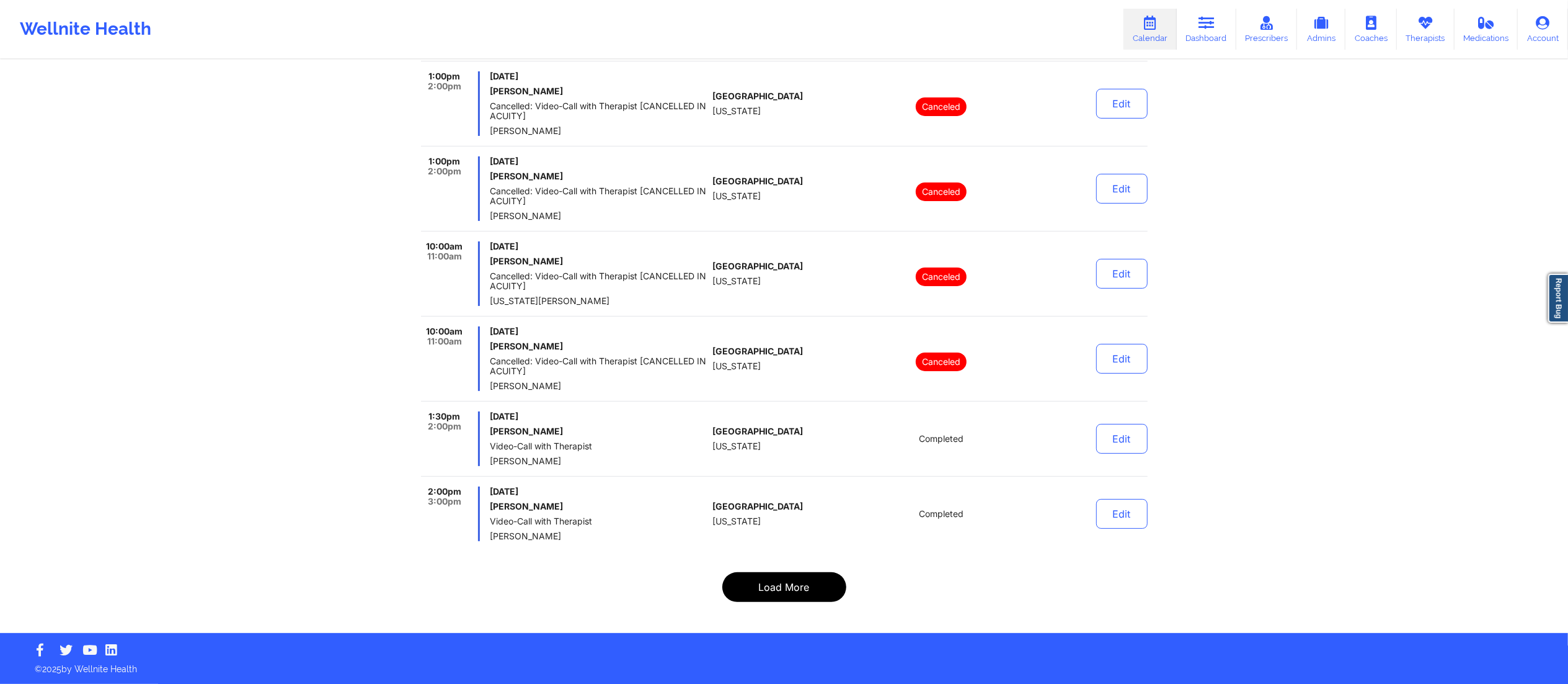
click at [760, 592] on button "Load More" at bounding box center [785, 587] width 124 height 30
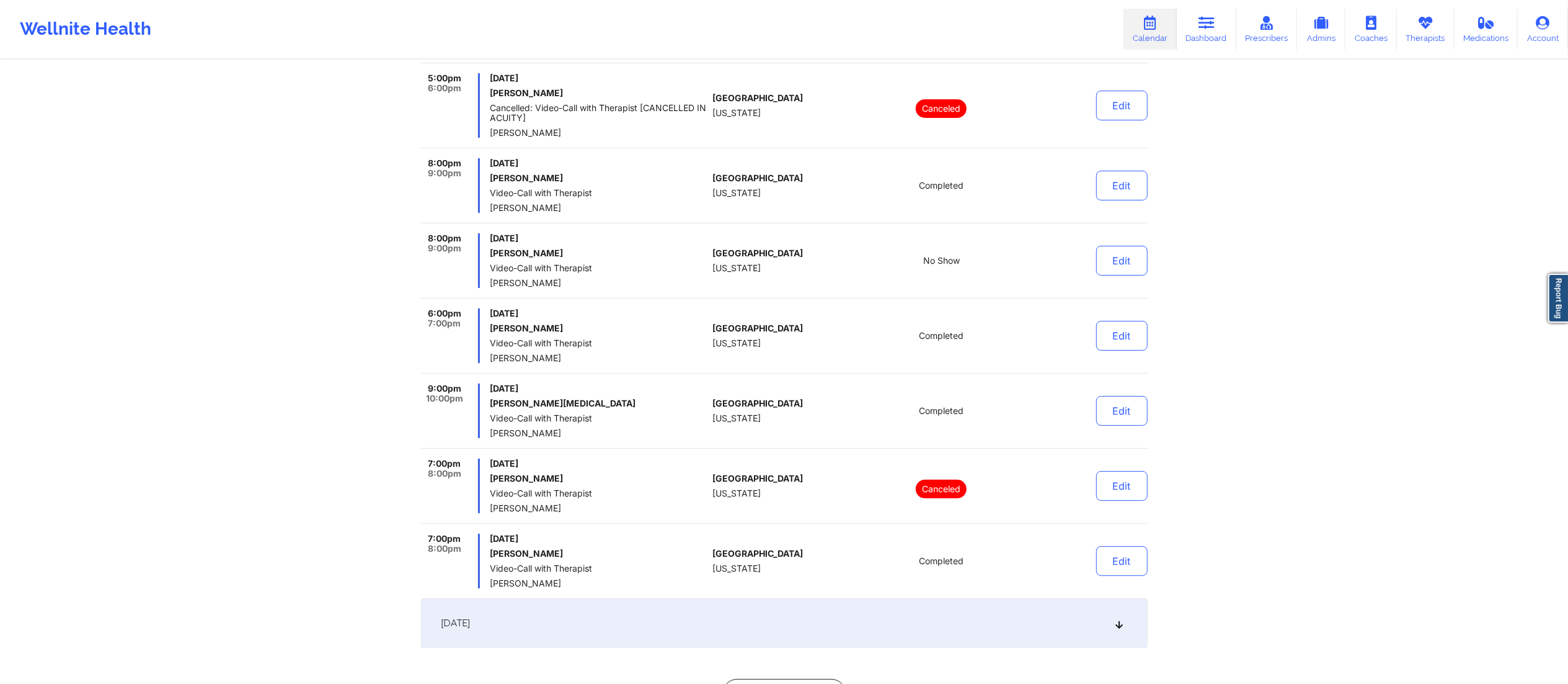
scroll to position [5002, 0]
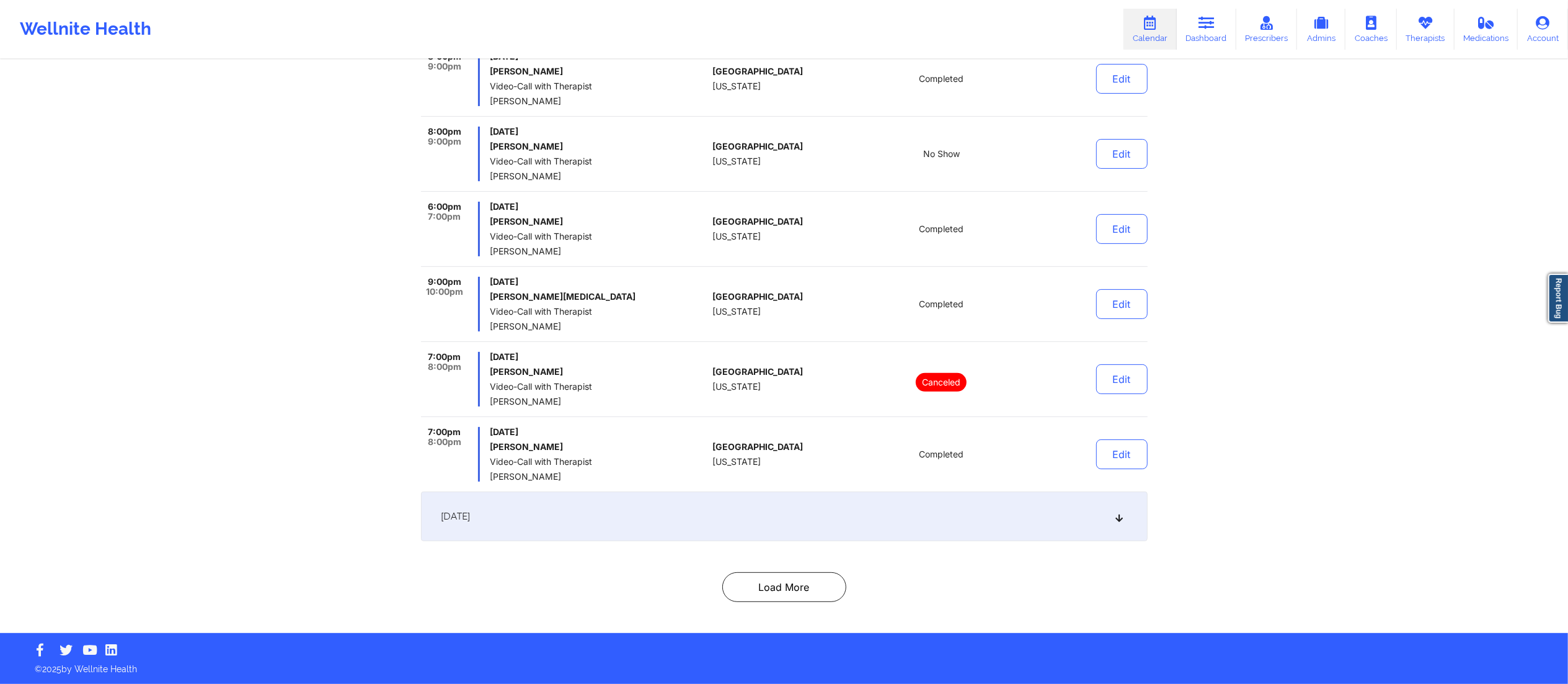
click at [782, 527] on div "[DATE]" at bounding box center [784, 515] width 727 height 50
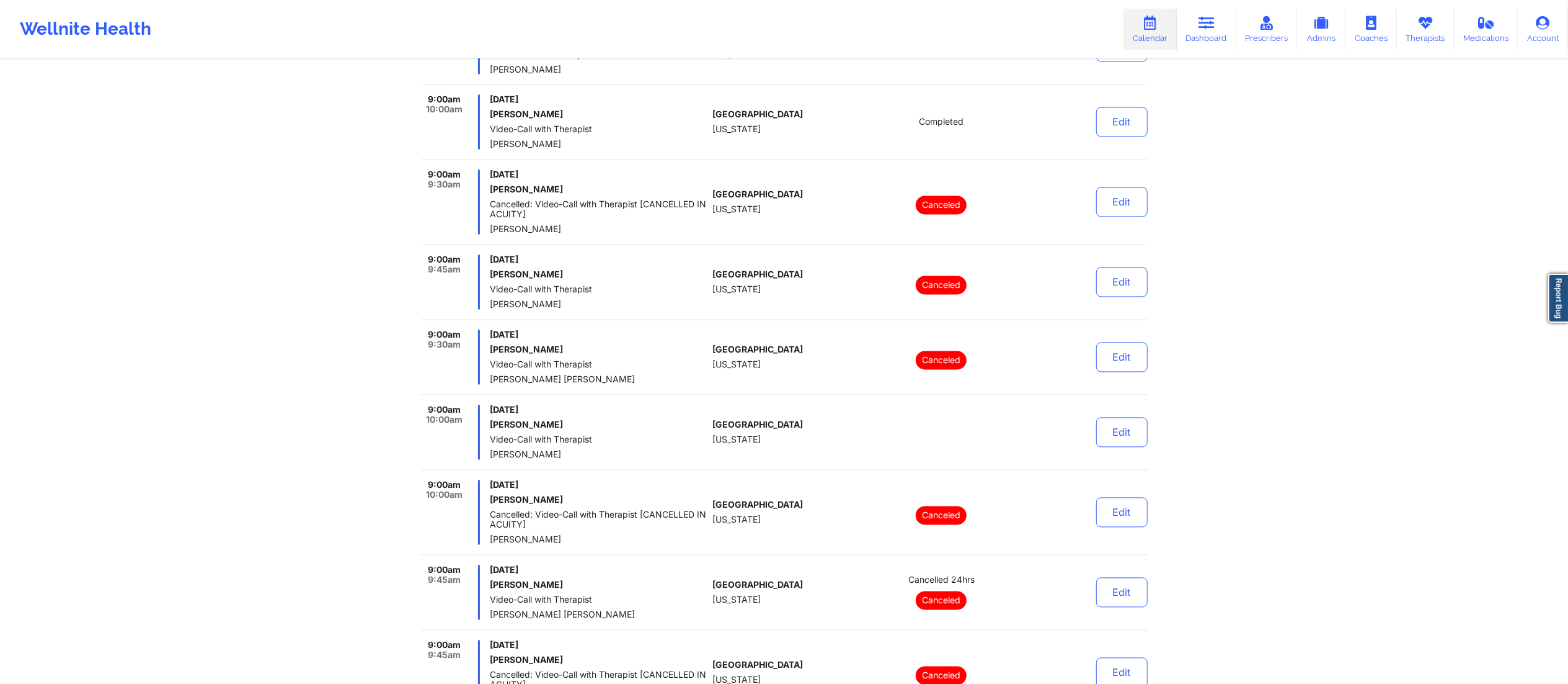
scroll to position [2906, 0]
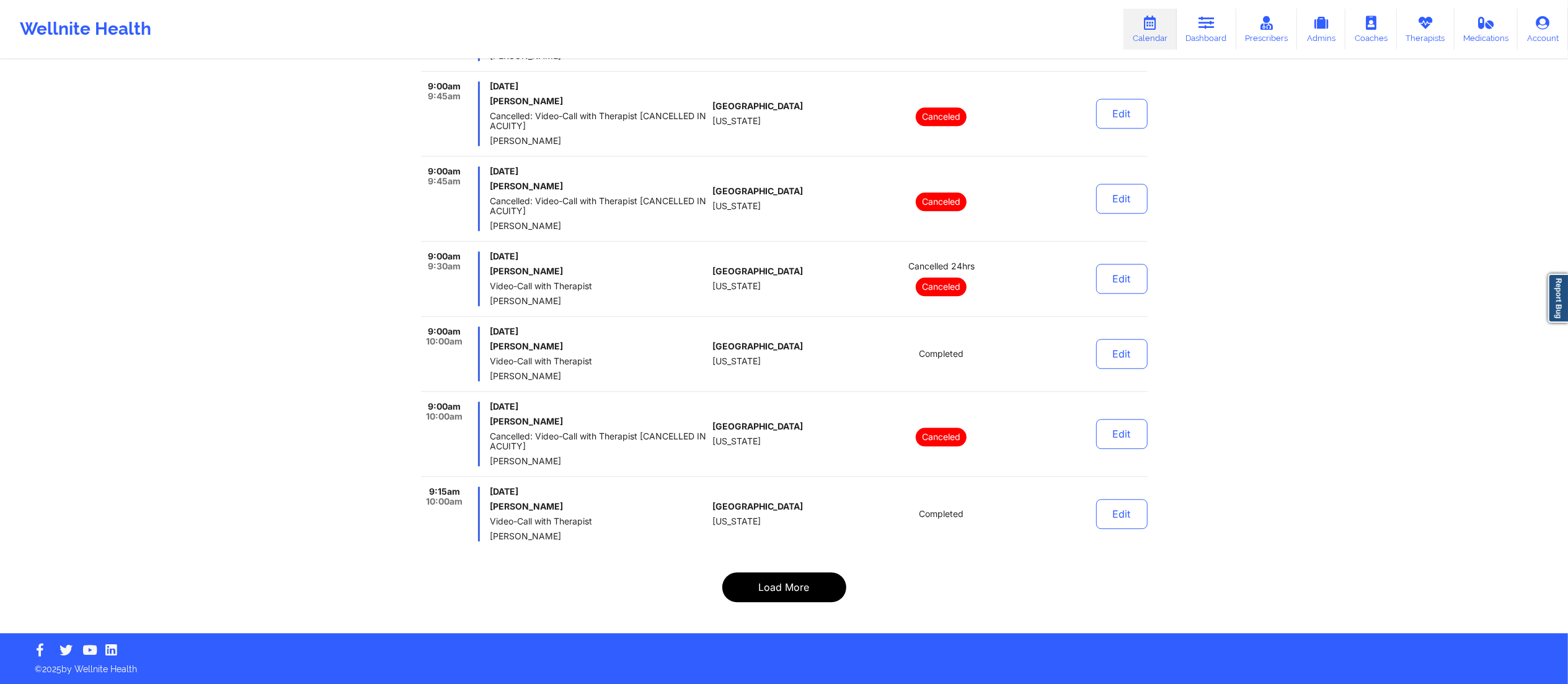
click at [777, 592] on button "Load More" at bounding box center [785, 587] width 124 height 30
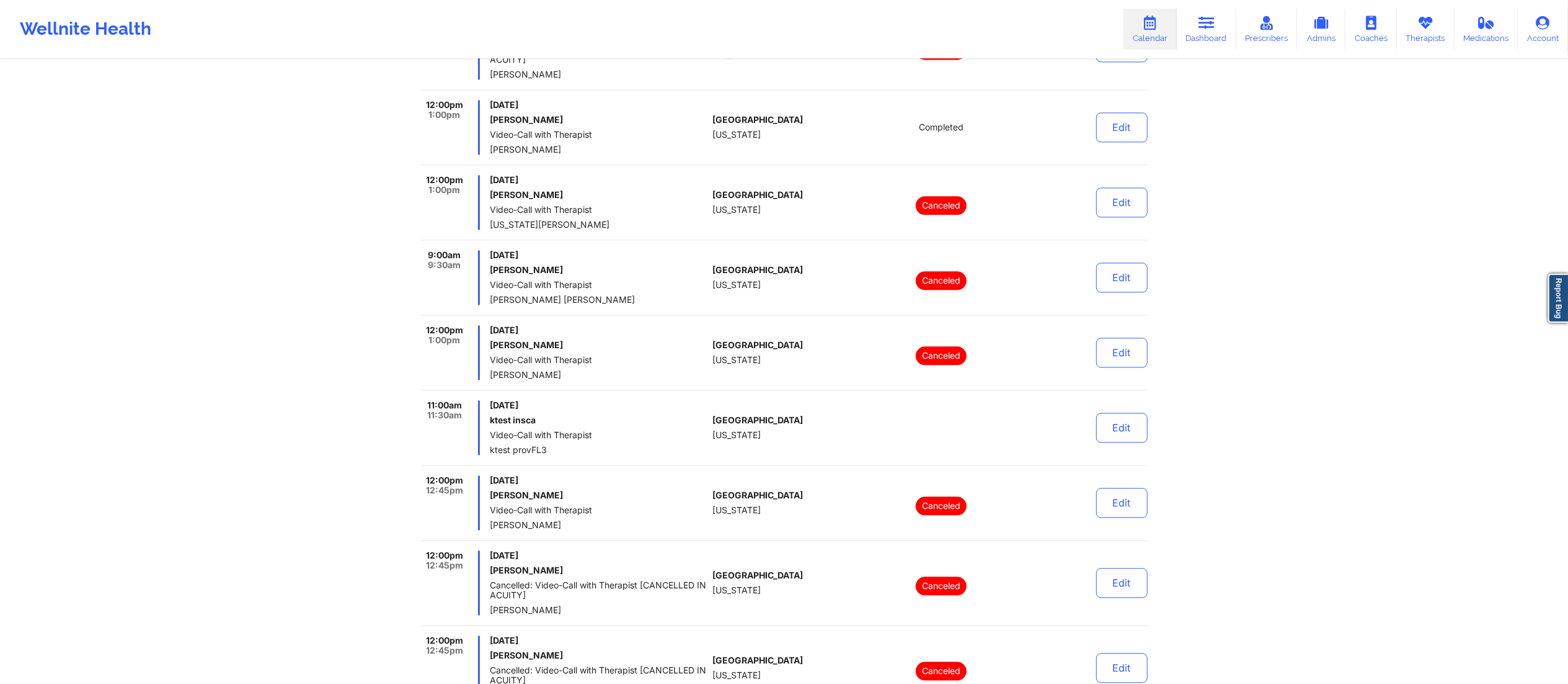
scroll to position [7876, 0]
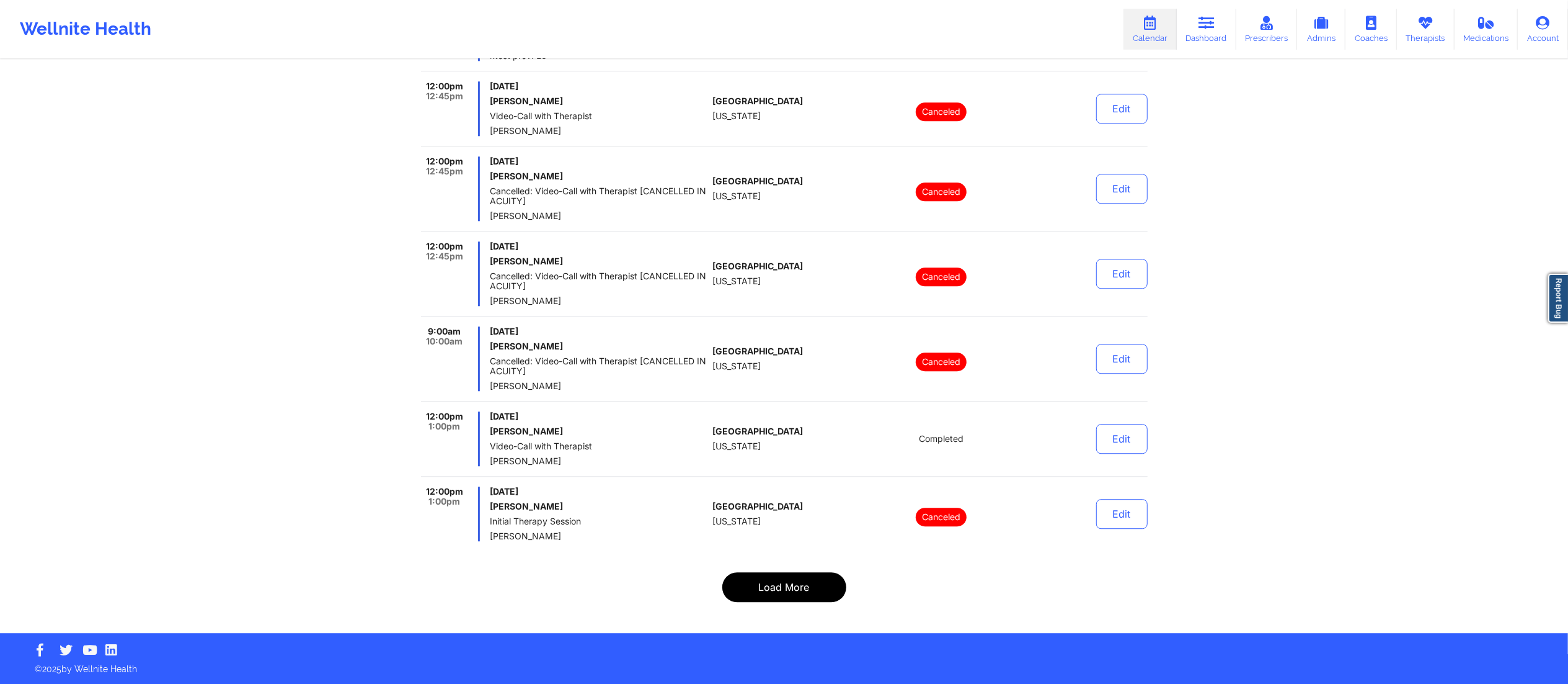
click at [770, 590] on button "Load More" at bounding box center [785, 587] width 124 height 30
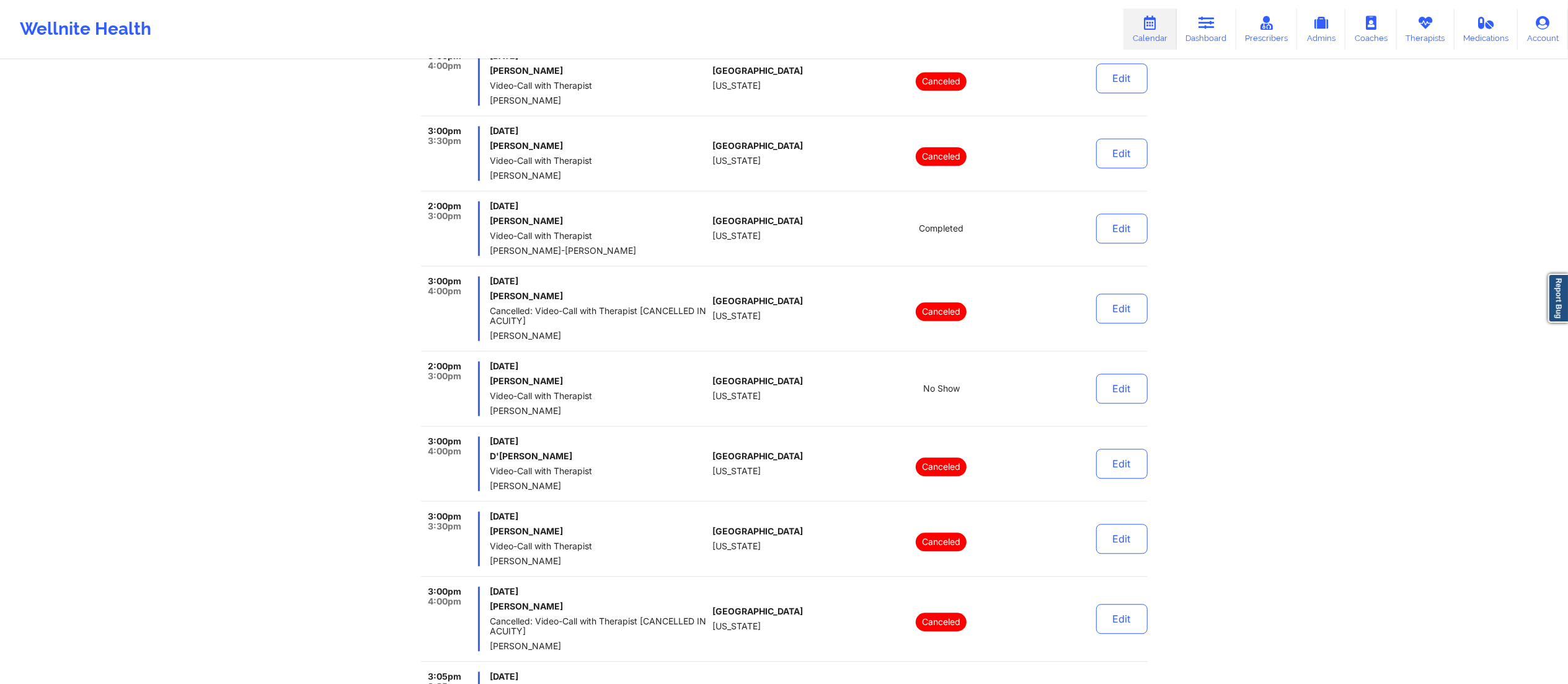
scroll to position [7926, 0]
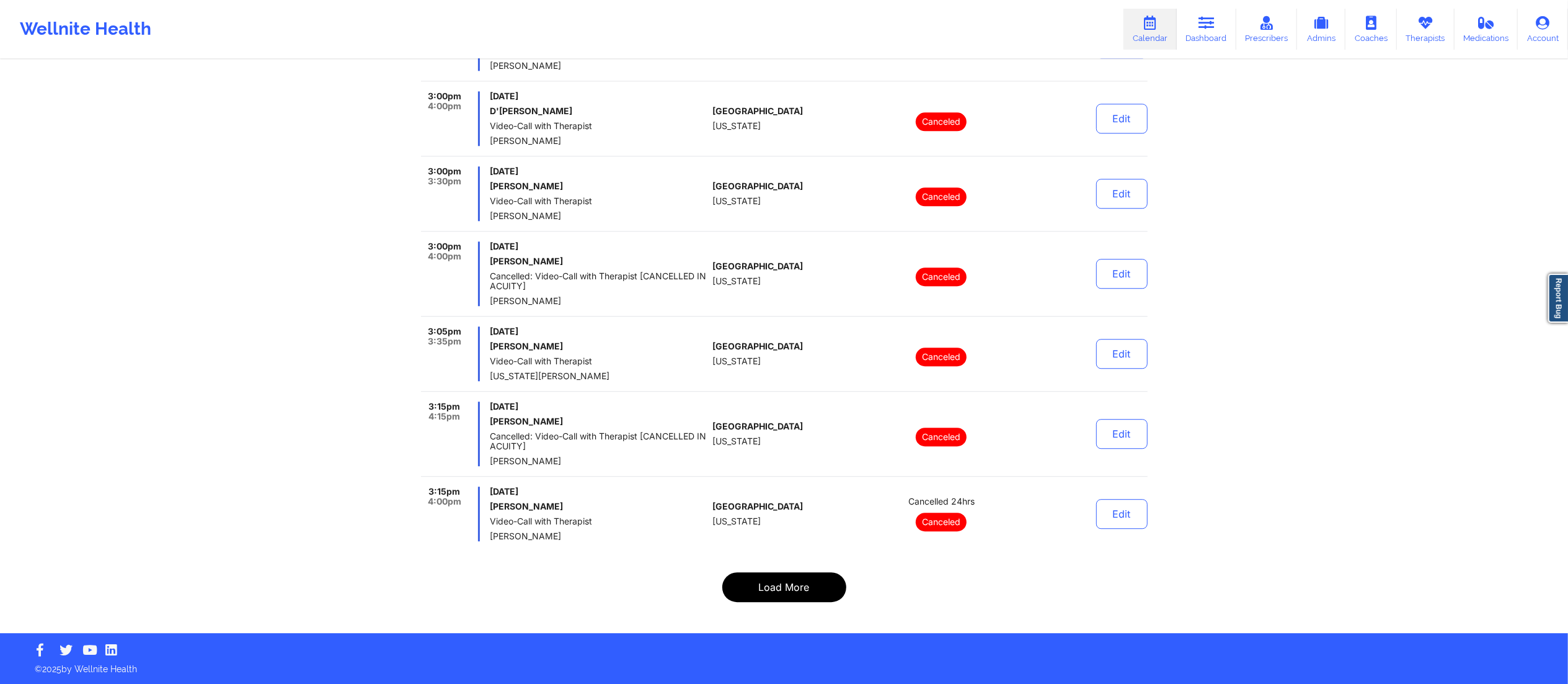
click at [801, 576] on button "Load More" at bounding box center [785, 587] width 124 height 30
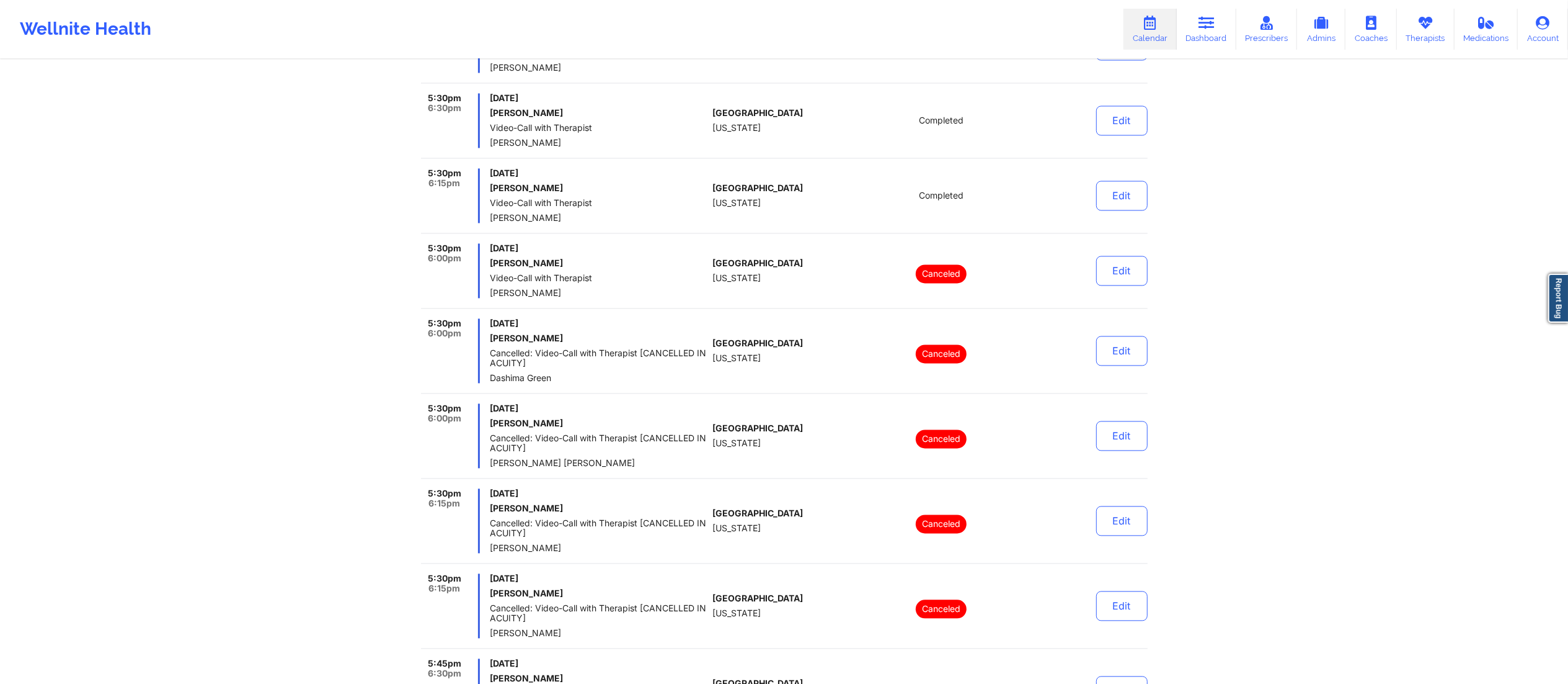
scroll to position [7807, 0]
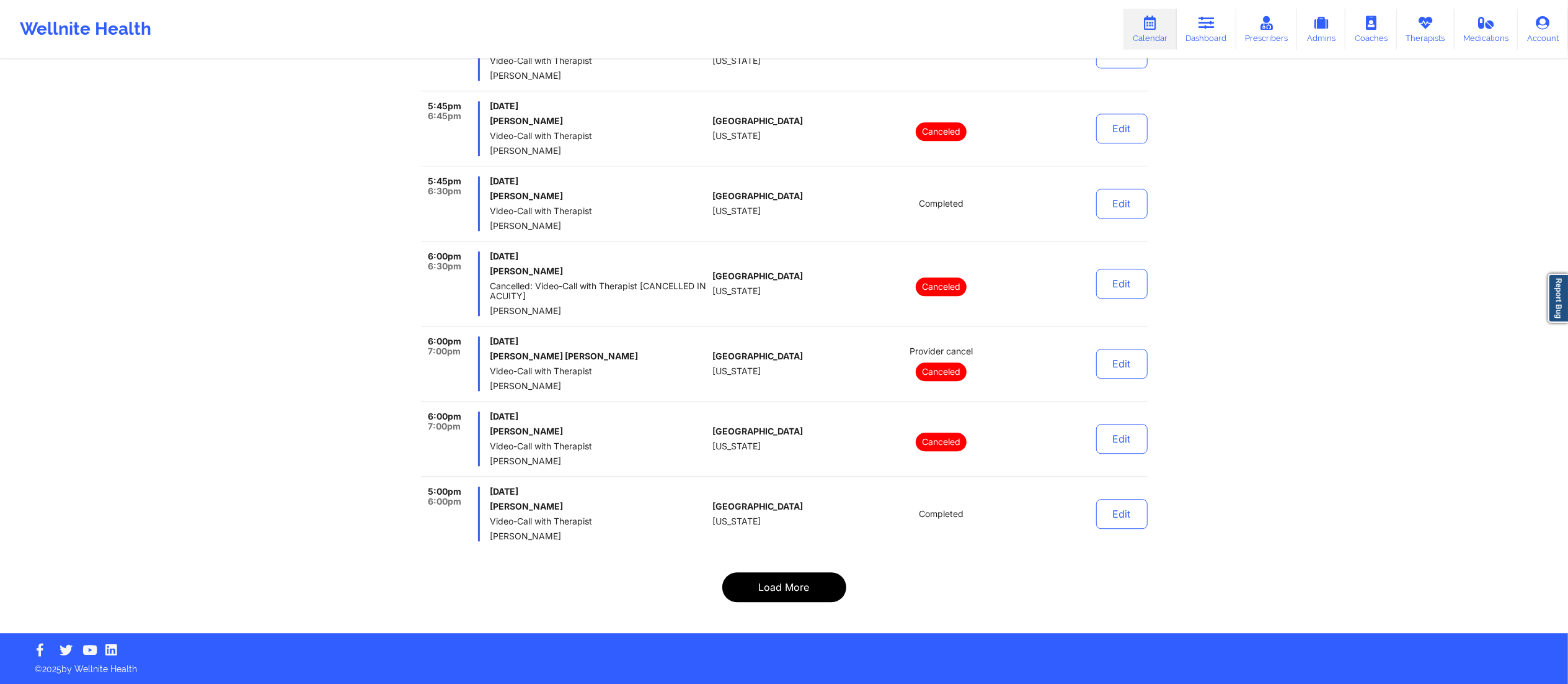
drag, startPoint x: 758, startPoint y: 595, endPoint x: 762, endPoint y: 583, distance: 12.6
click at [757, 594] on button "Load More" at bounding box center [785, 587] width 124 height 30
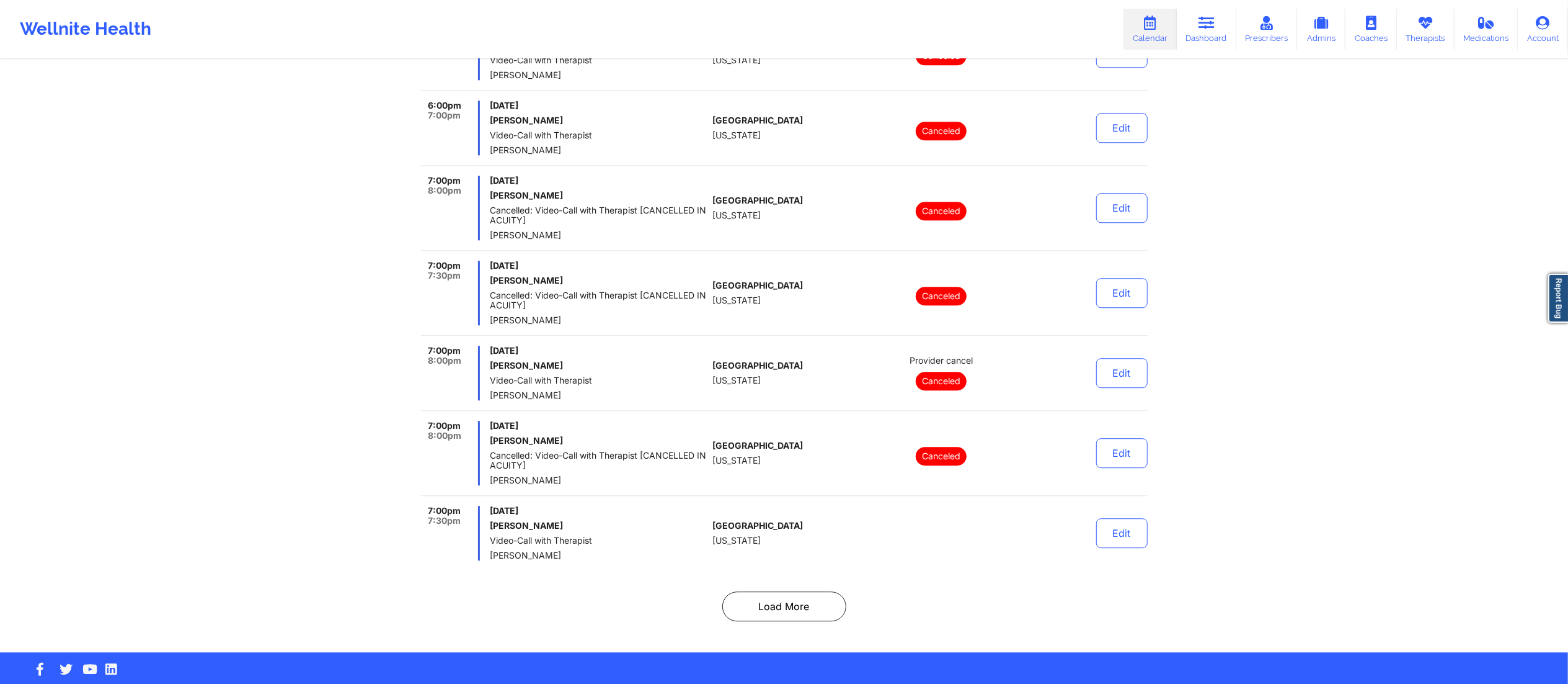
scroll to position [7926, 0]
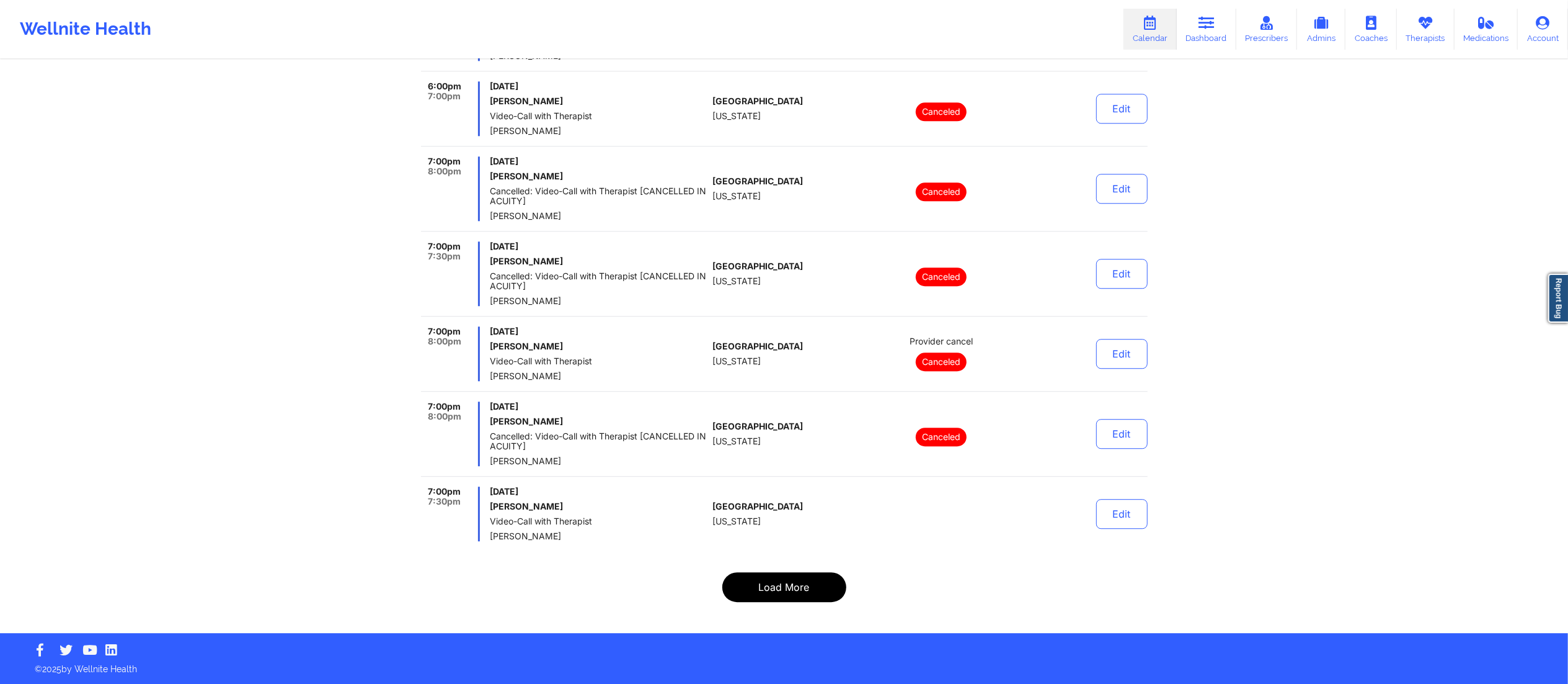
click at [773, 582] on button "Load More" at bounding box center [785, 587] width 124 height 30
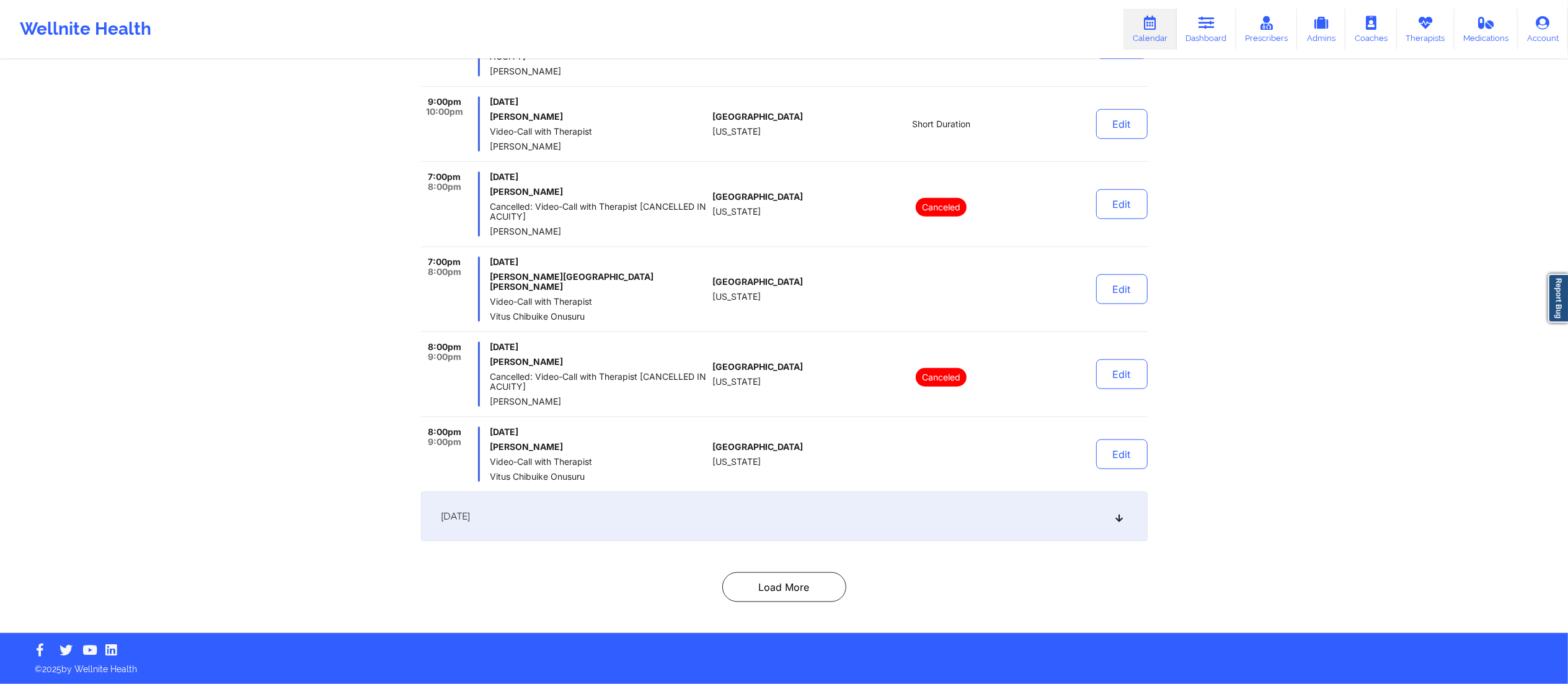
scroll to position [5879, 0]
click at [779, 595] on button "Load More" at bounding box center [785, 587] width 124 height 30
click at [826, 538] on div "[DATE]" at bounding box center [784, 515] width 727 height 50
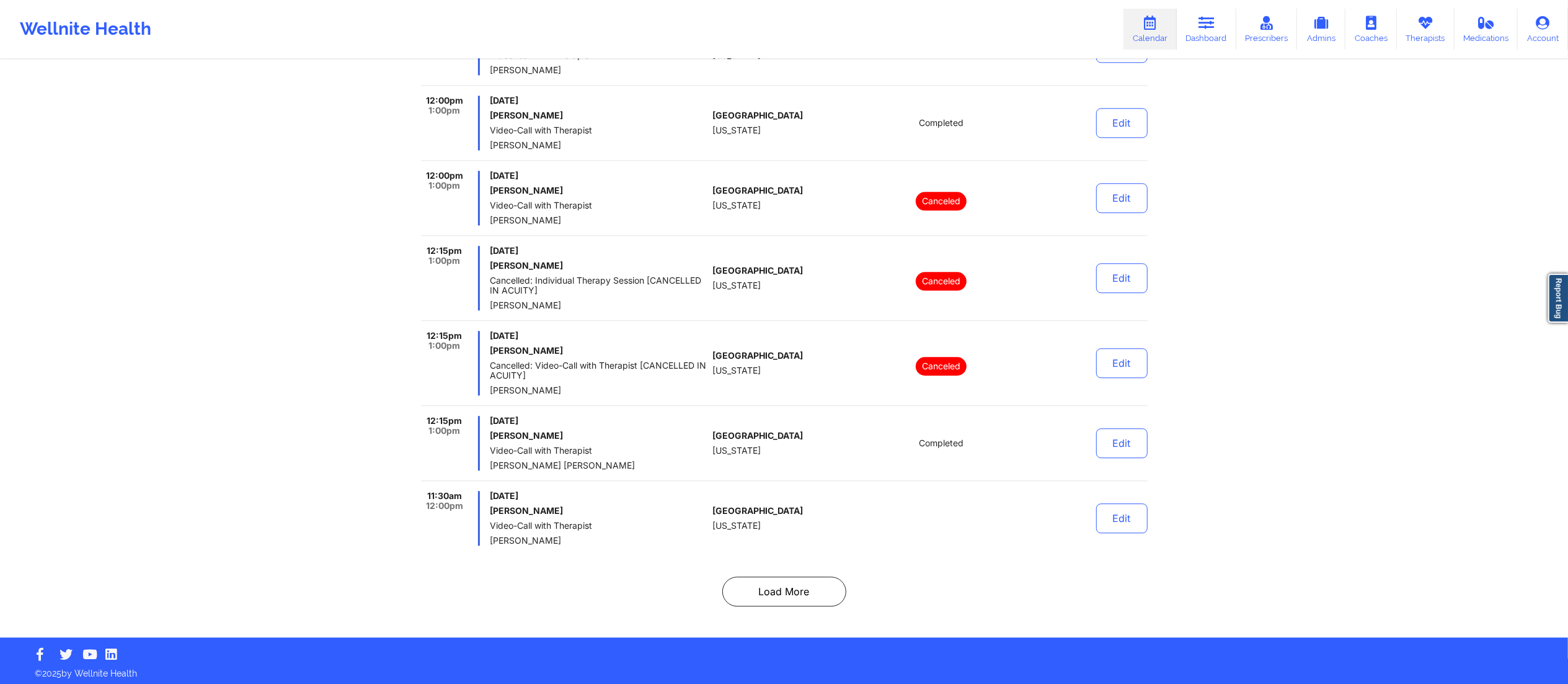
scroll to position [7866, 0]
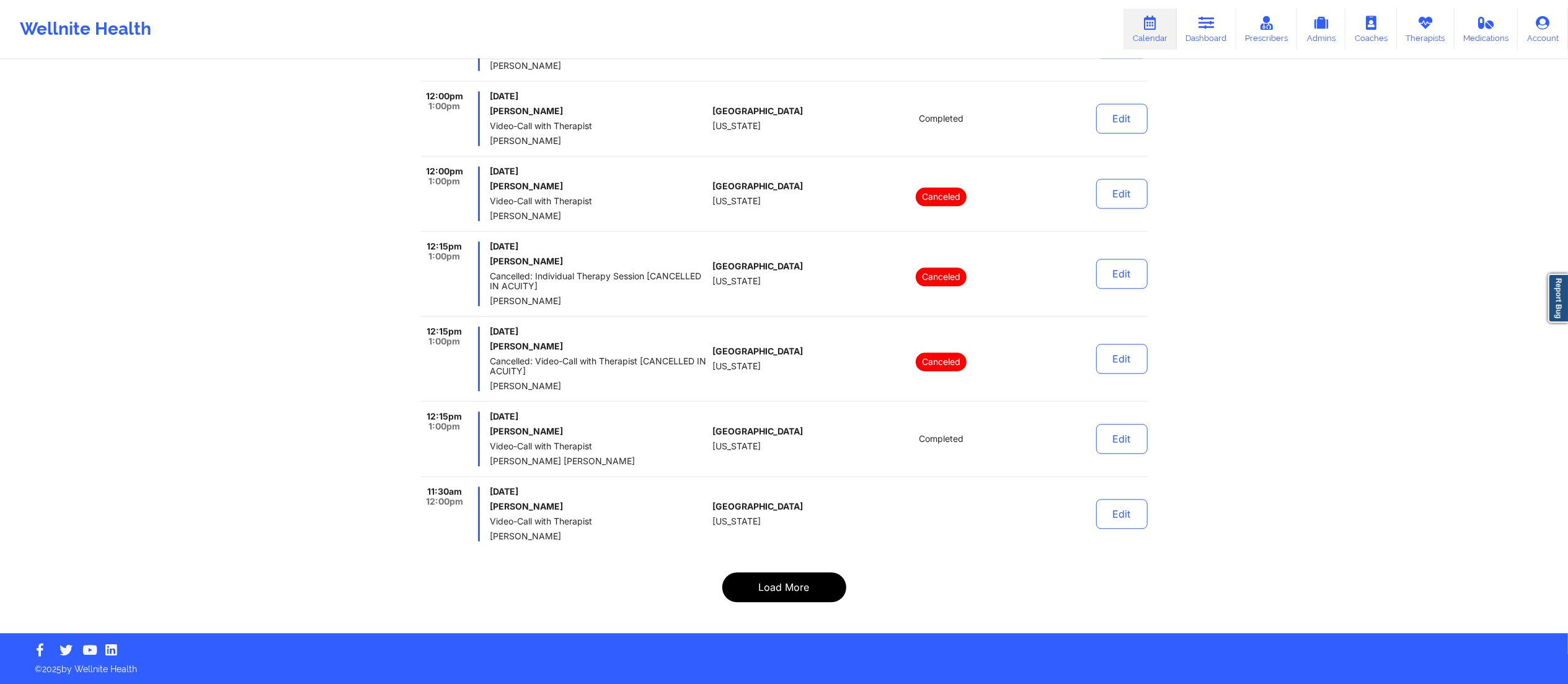
click at [775, 595] on button "Load More" at bounding box center [785, 587] width 124 height 30
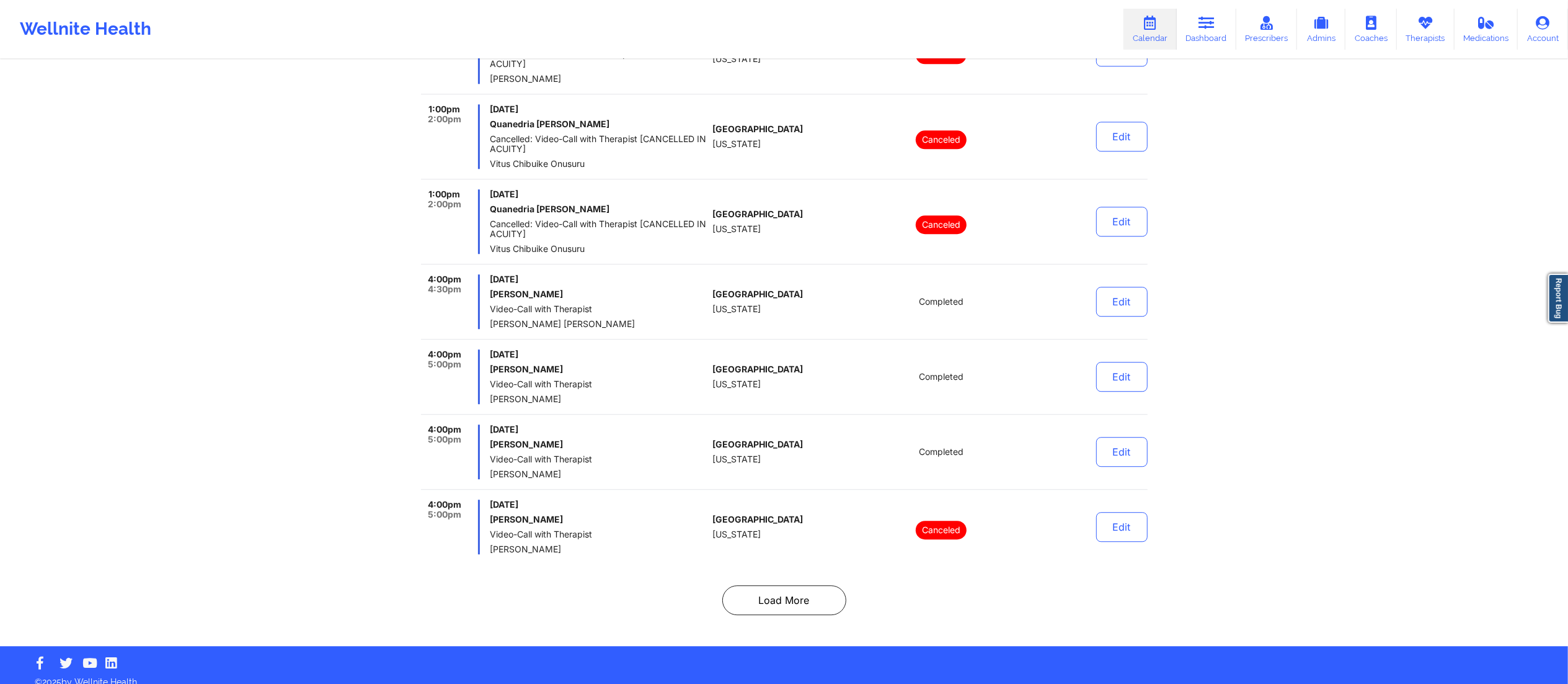
scroll to position [7936, 0]
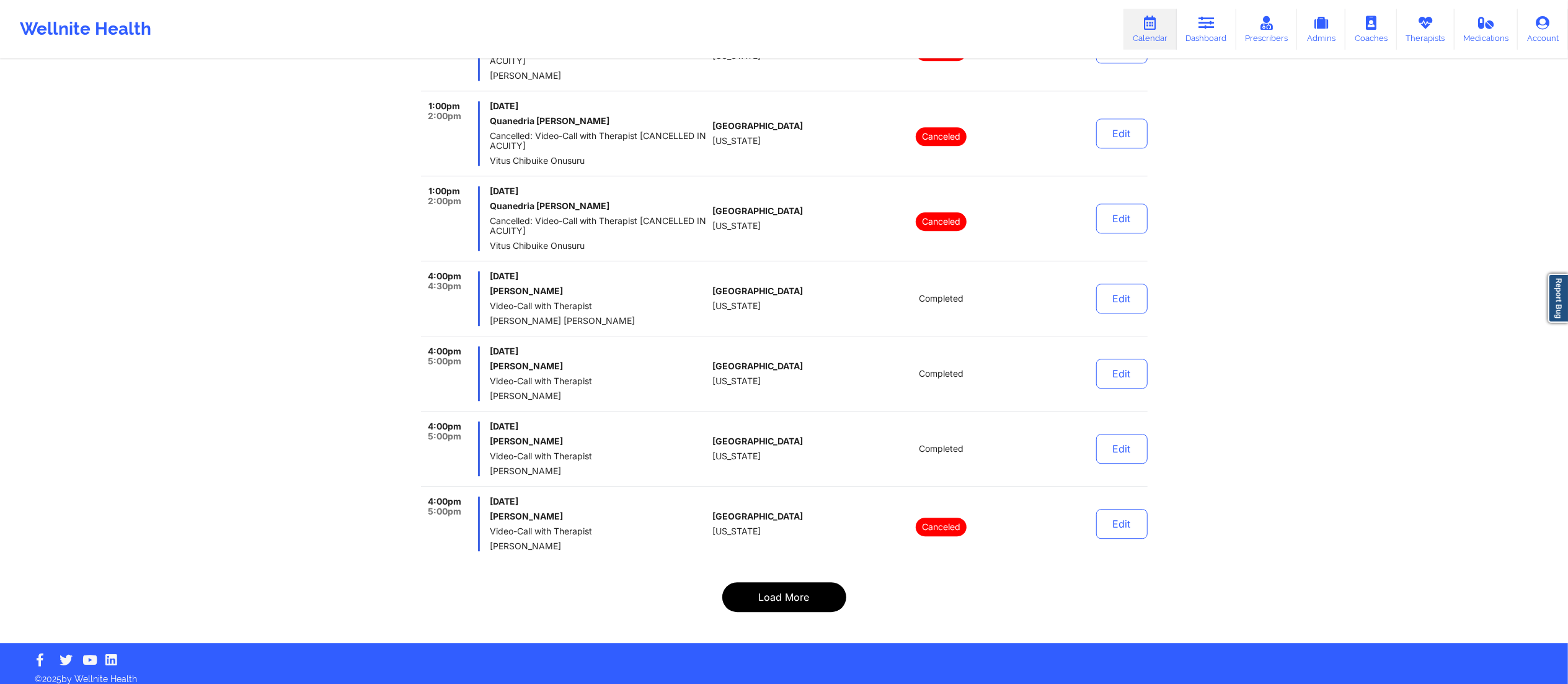
click at [796, 590] on button "Load More" at bounding box center [785, 597] width 124 height 30
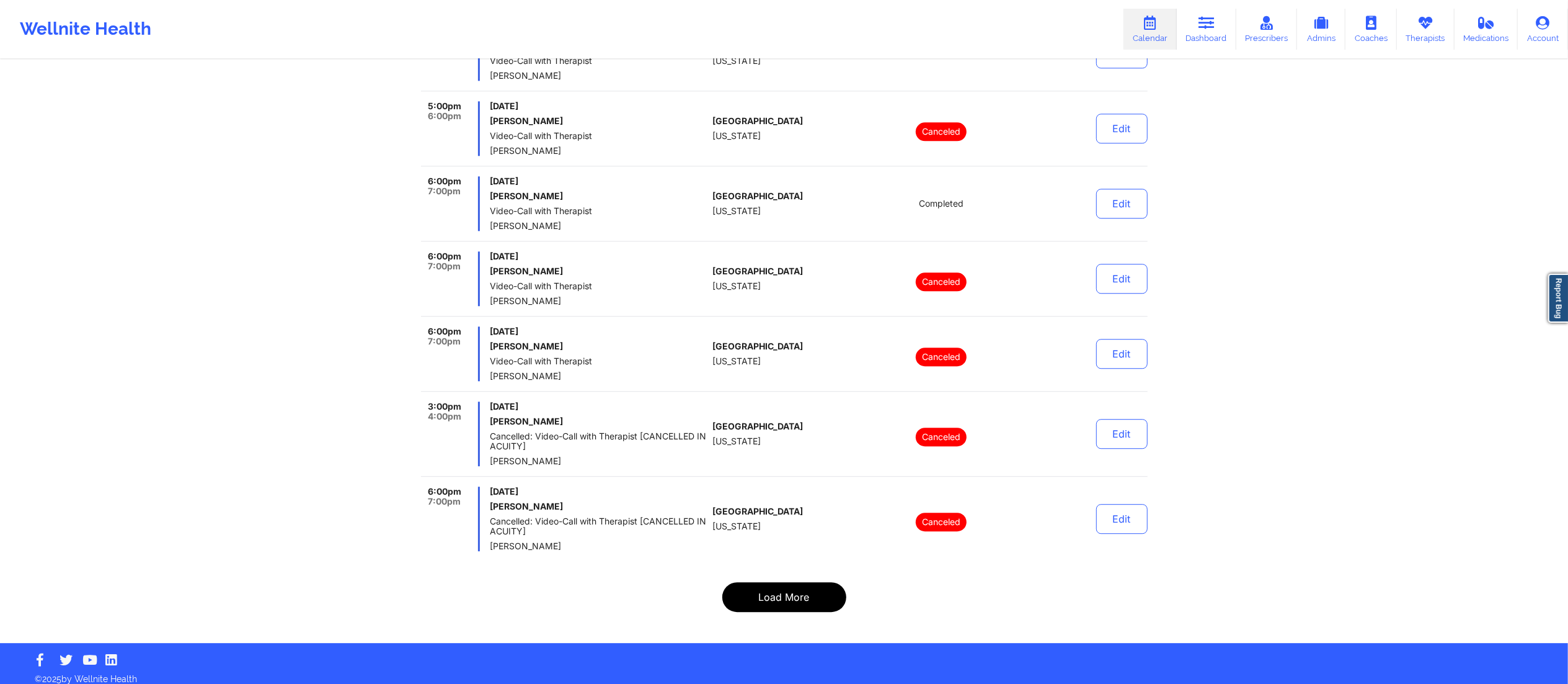
click at [792, 582] on button "Load More" at bounding box center [785, 597] width 124 height 30
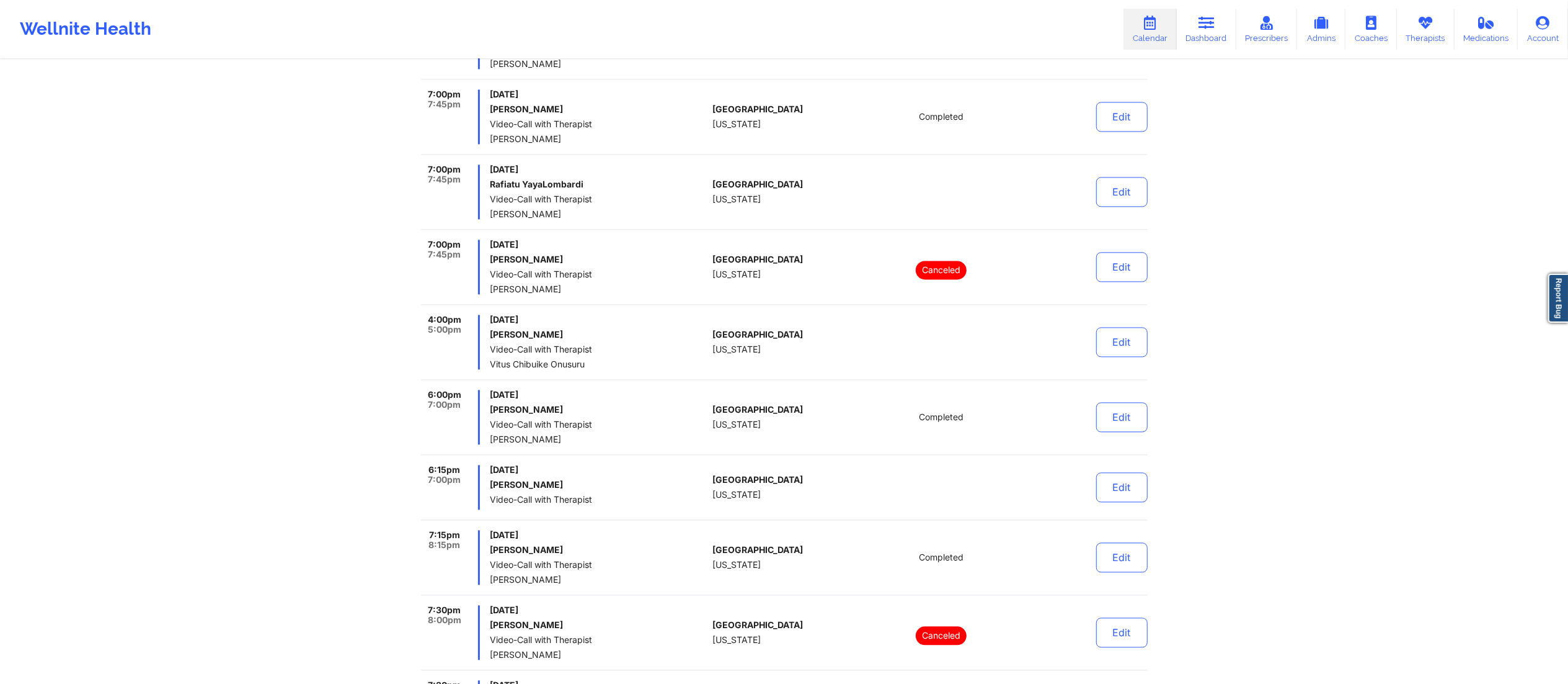
scroll to position [7916, 0]
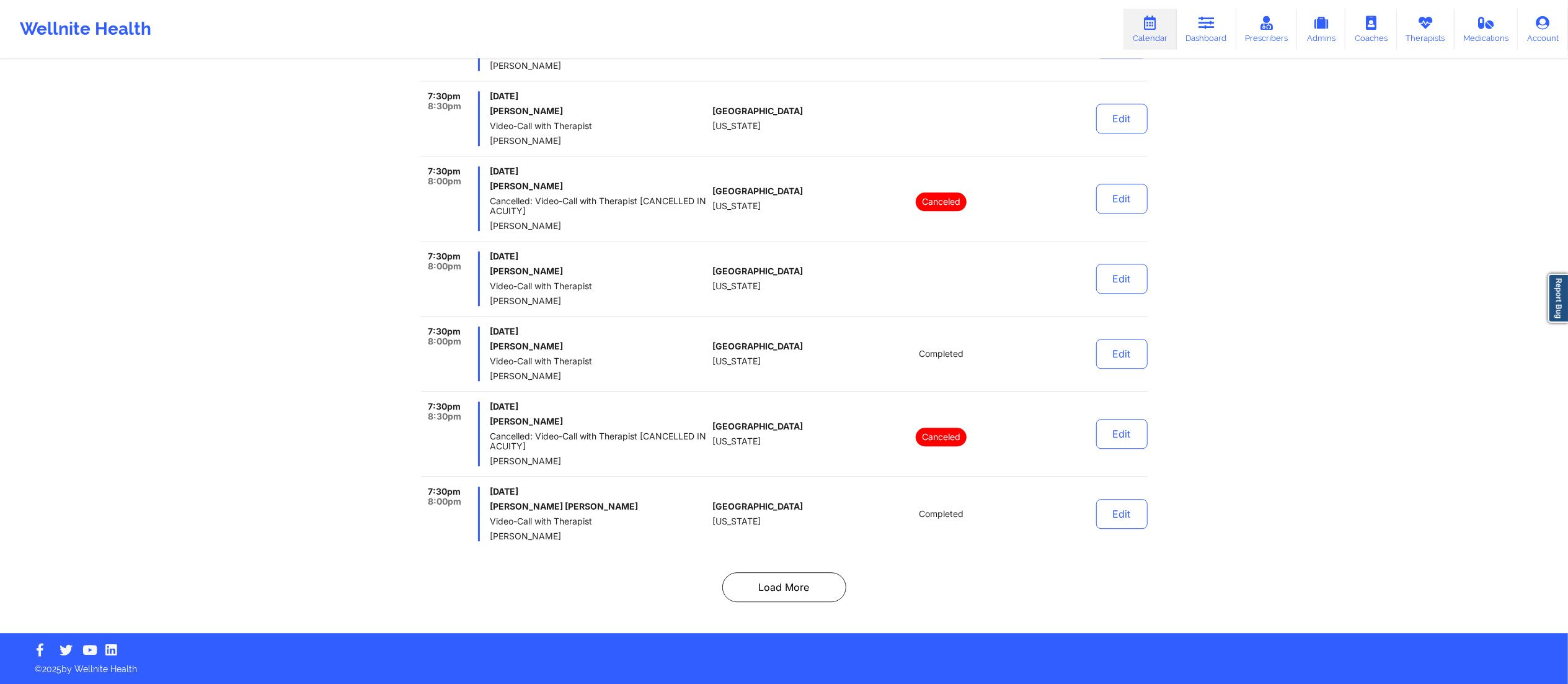
drag, startPoint x: 773, startPoint y: 593, endPoint x: 772, endPoint y: 602, distance: 9.1
click at [773, 595] on button "Load More" at bounding box center [785, 587] width 124 height 30
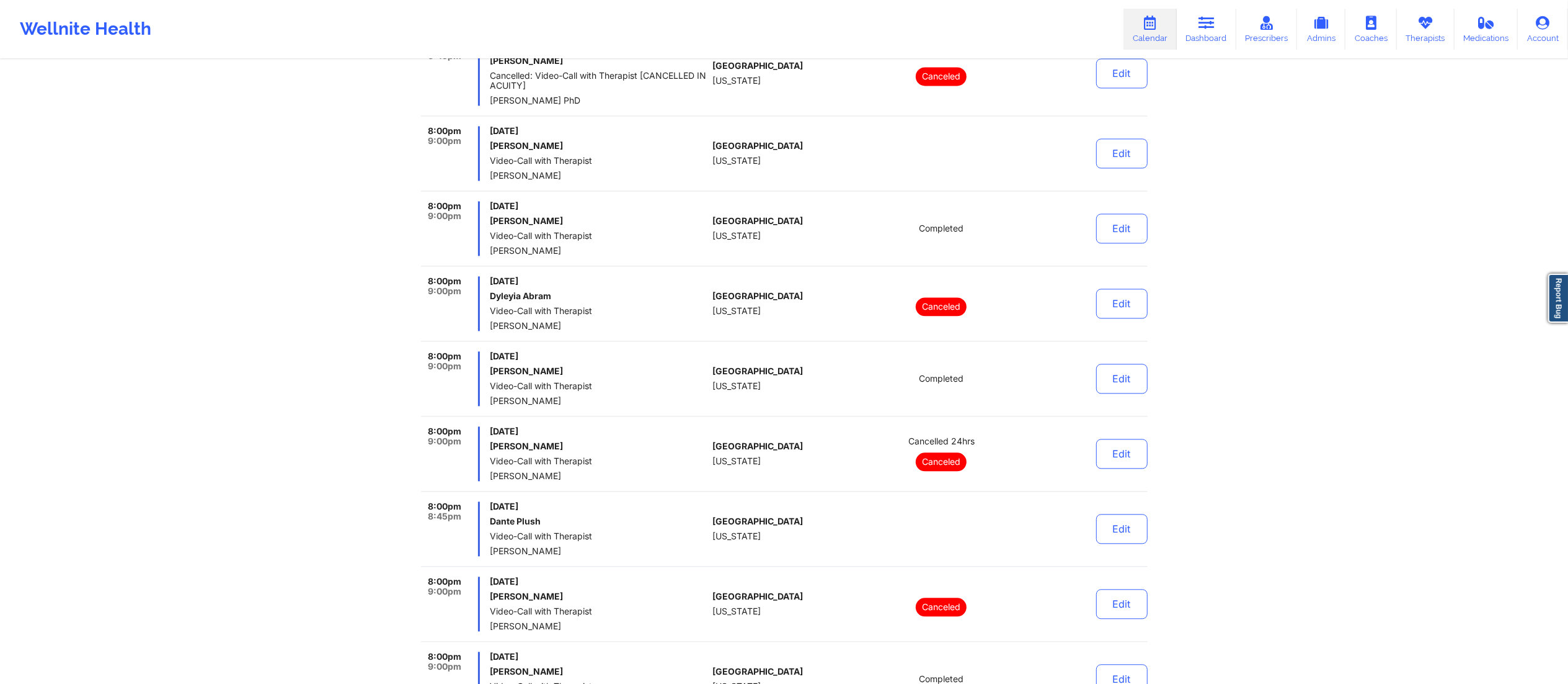
scroll to position [2643, 0]
